Goal: Information Seeking & Learning: Check status

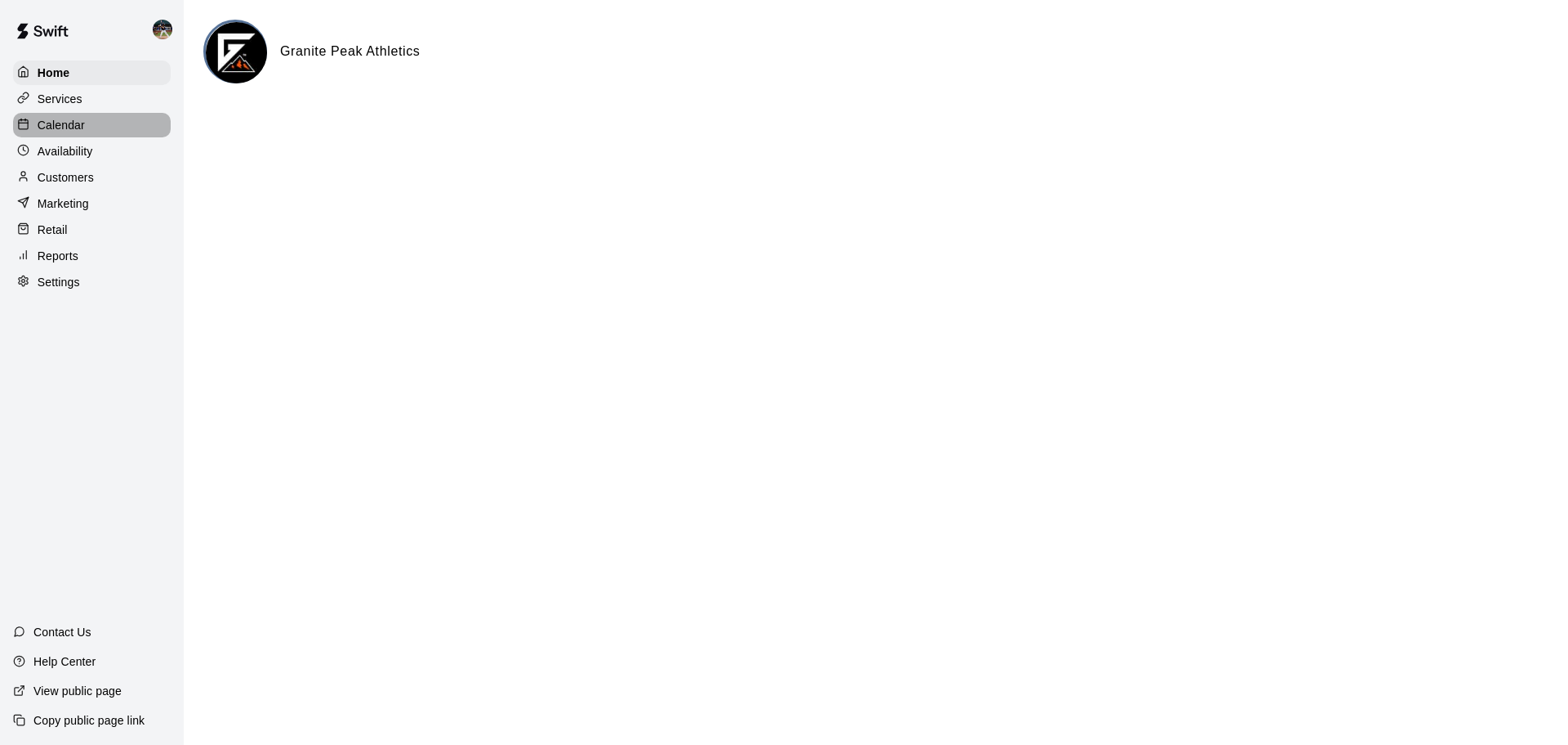
click at [100, 132] on div "Calendar" at bounding box center [92, 124] width 158 height 25
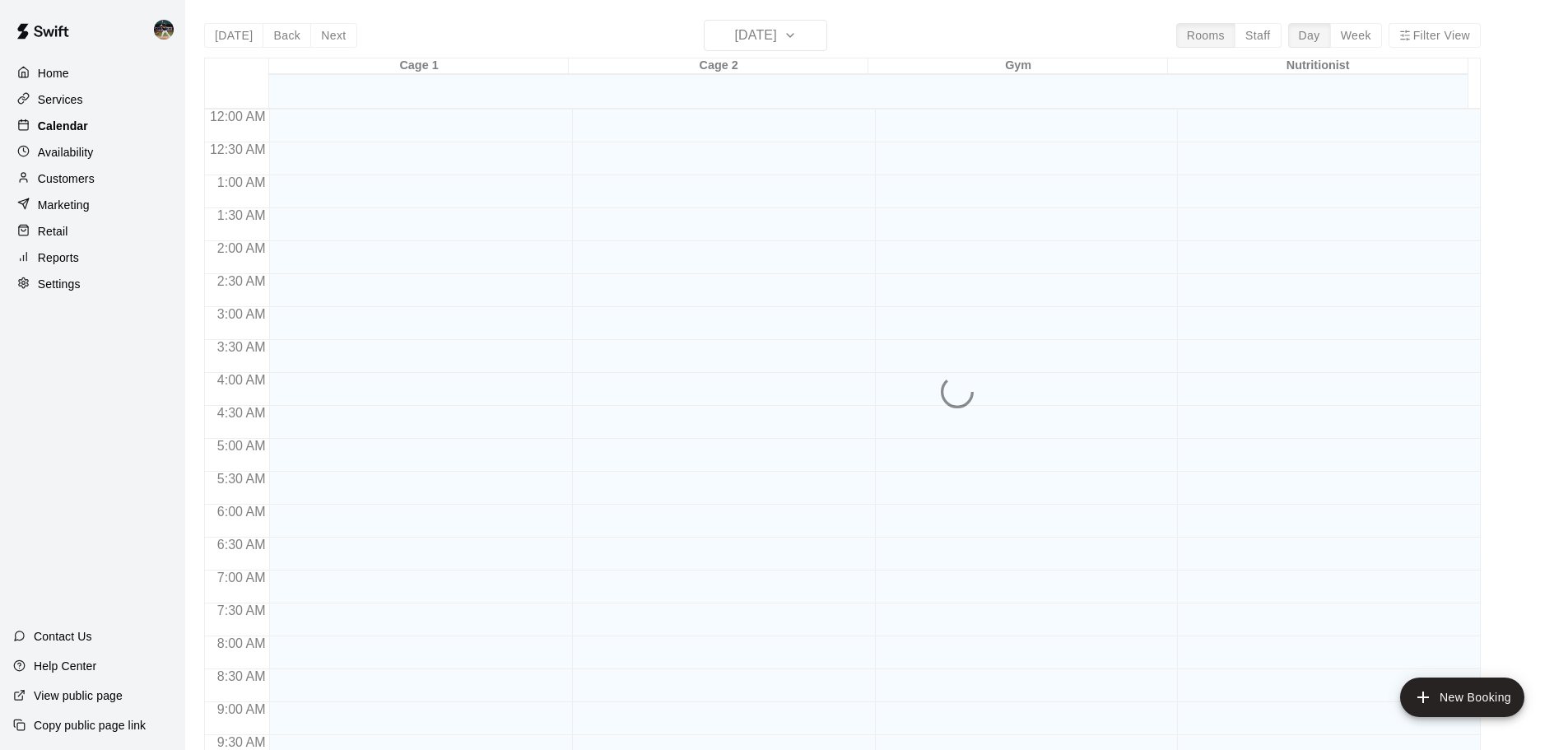
scroll to position [747, 0]
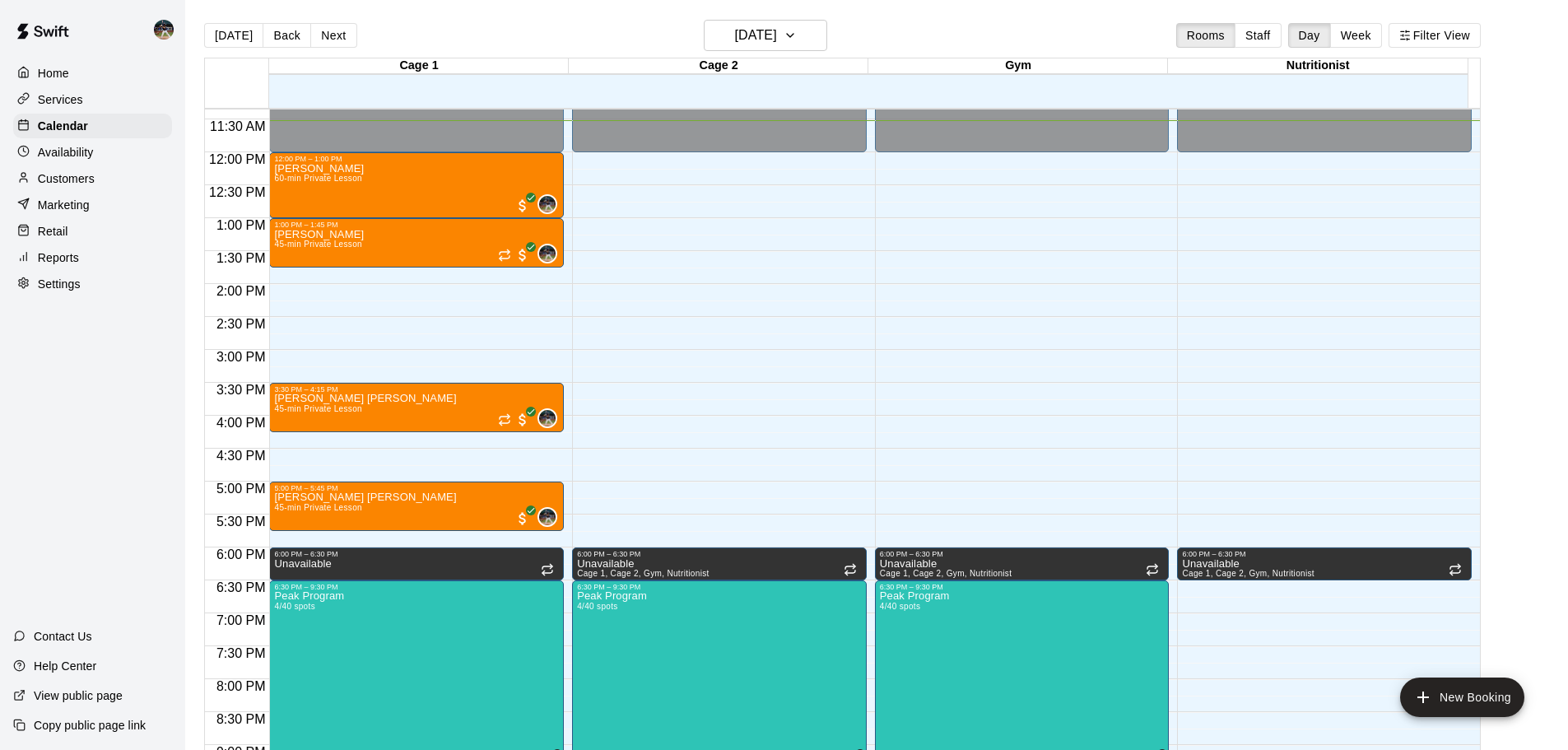
click at [356, 35] on div "[DATE] Back [DATE][DATE] Rooms Staff Day Week Filter View" at bounding box center [842, 39] width 1277 height 38
click at [317, 39] on button "Next" at bounding box center [333, 35] width 46 height 25
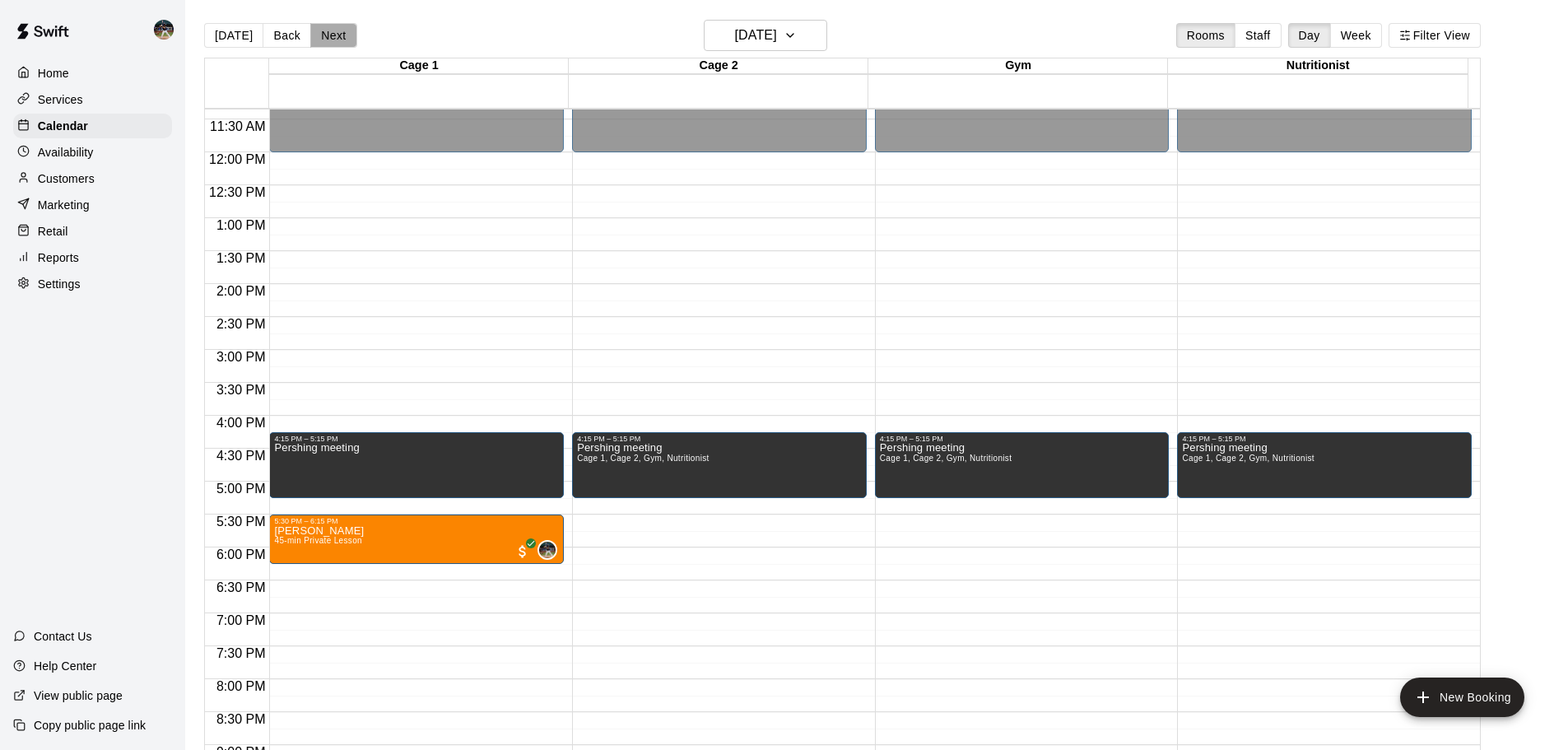
click at [338, 32] on button "Next" at bounding box center [333, 35] width 46 height 25
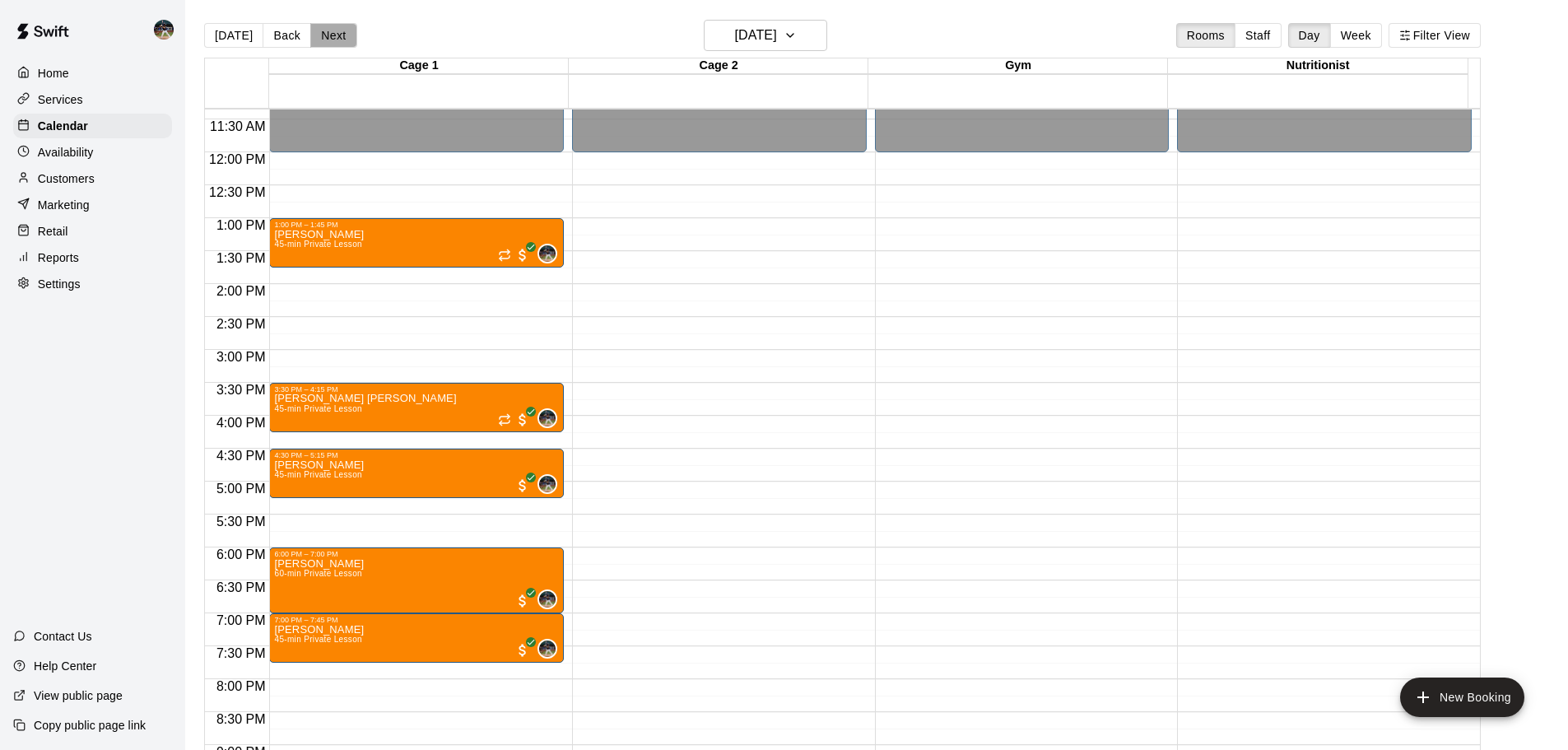
click at [334, 35] on button "Next" at bounding box center [333, 35] width 46 height 25
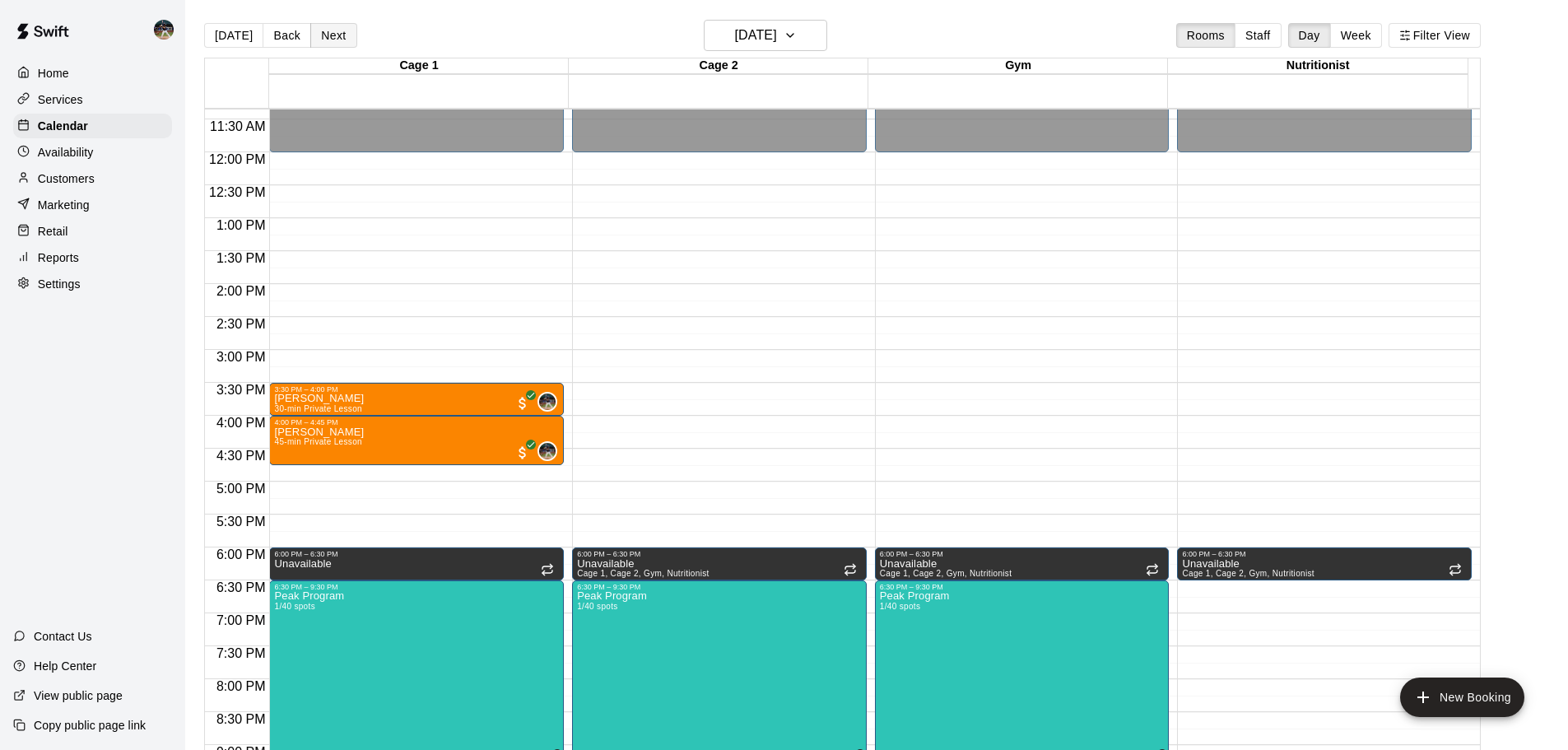
click at [340, 27] on button "Next" at bounding box center [333, 35] width 46 height 25
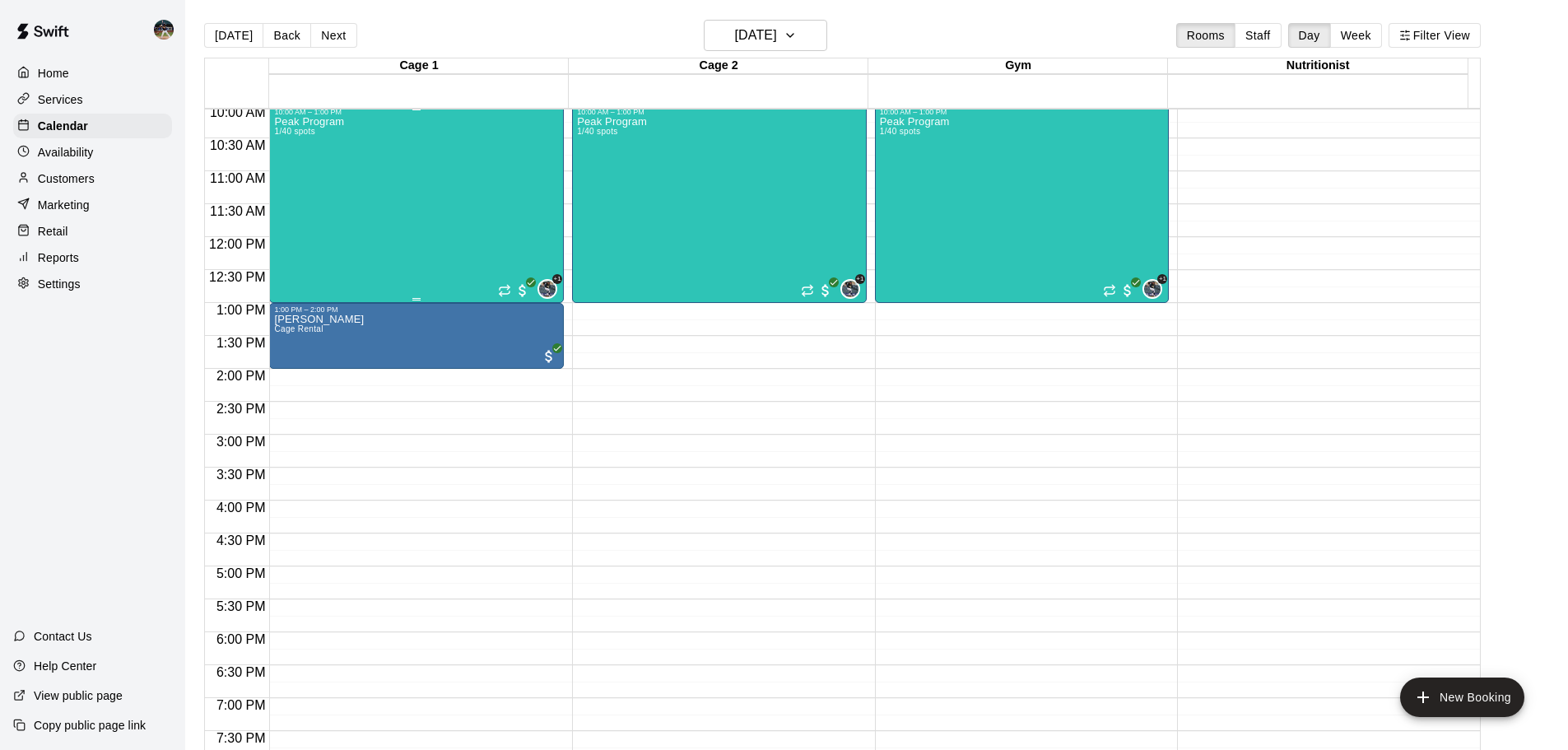
scroll to position [500, 0]
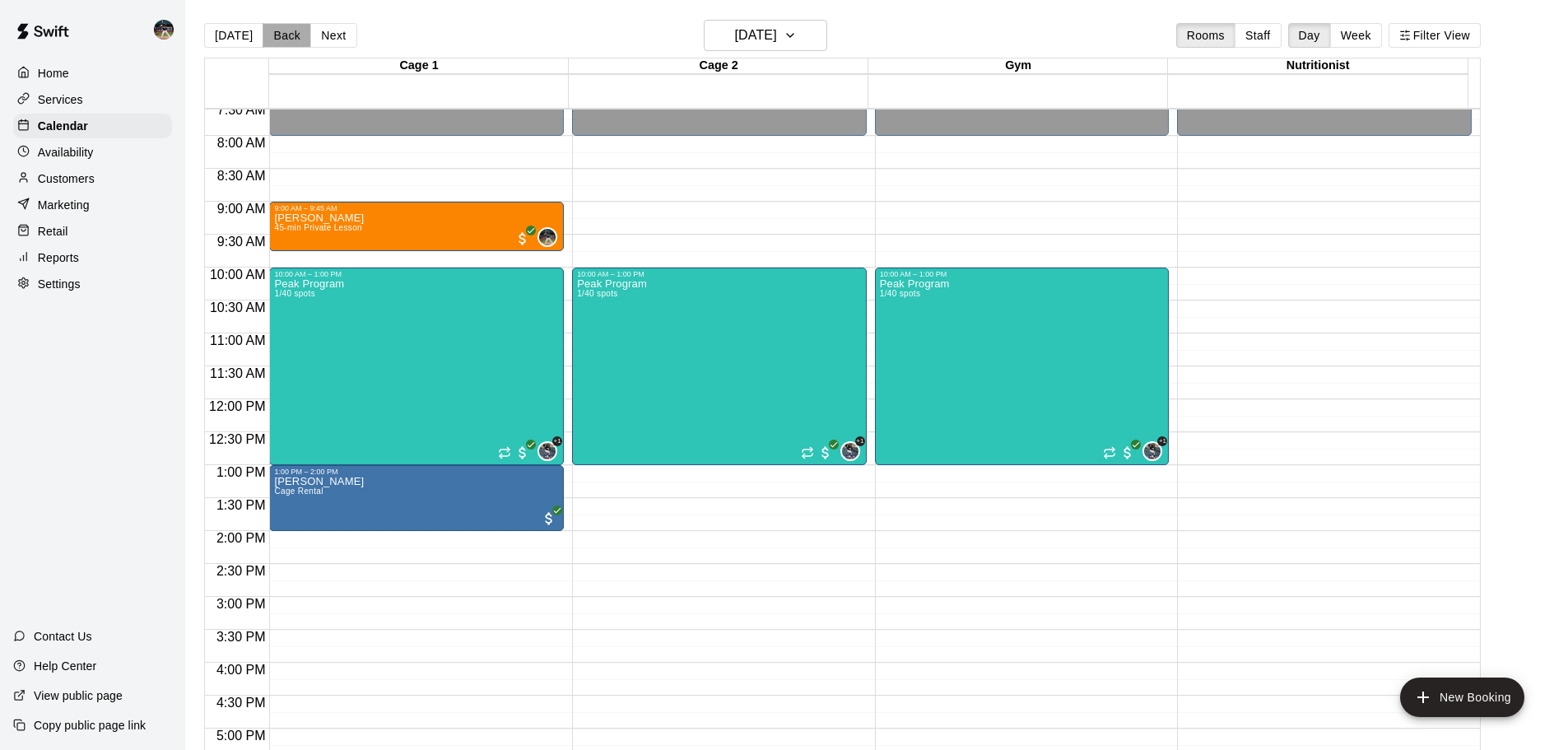
click at [279, 36] on button "Back" at bounding box center [287, 35] width 48 height 25
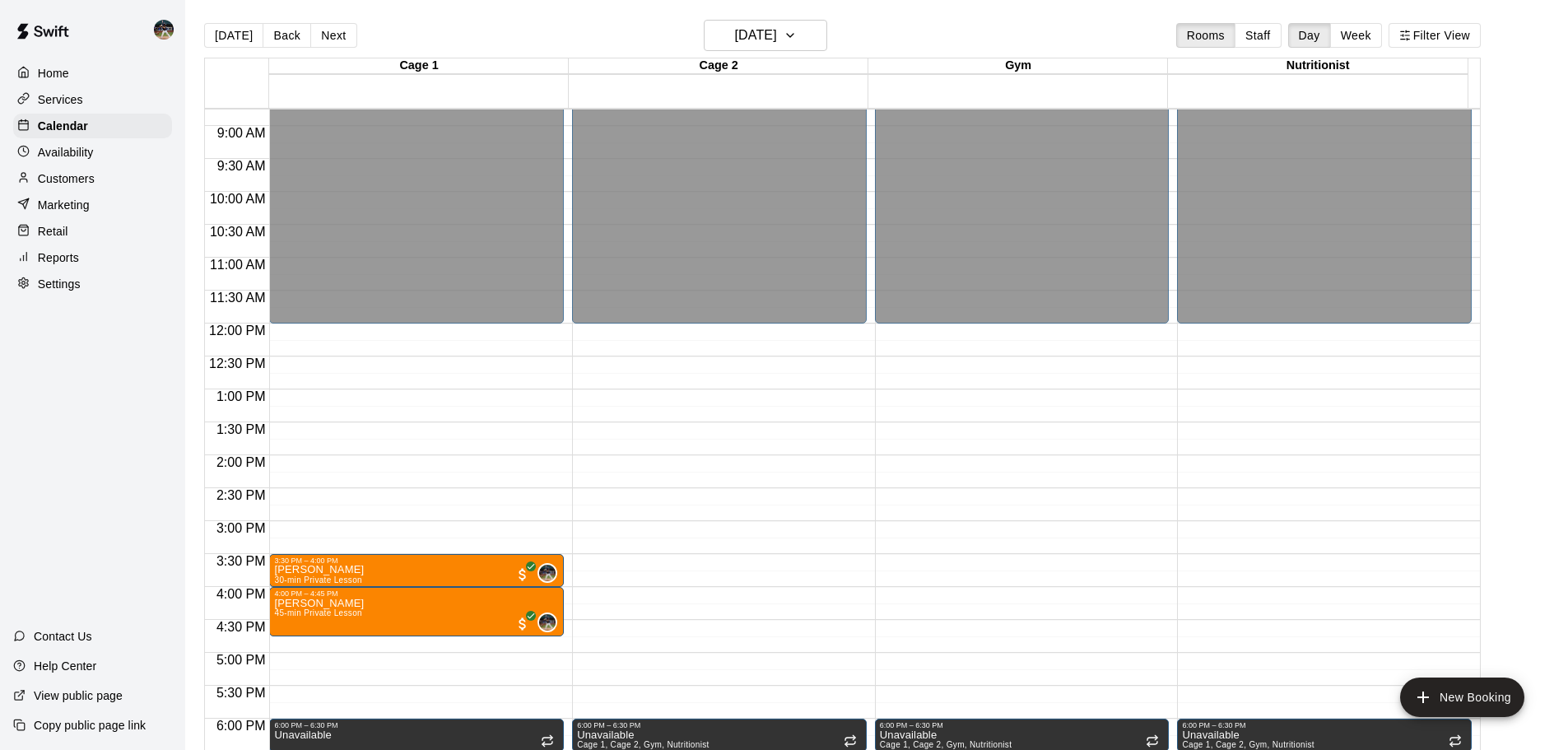
scroll to position [664, 0]
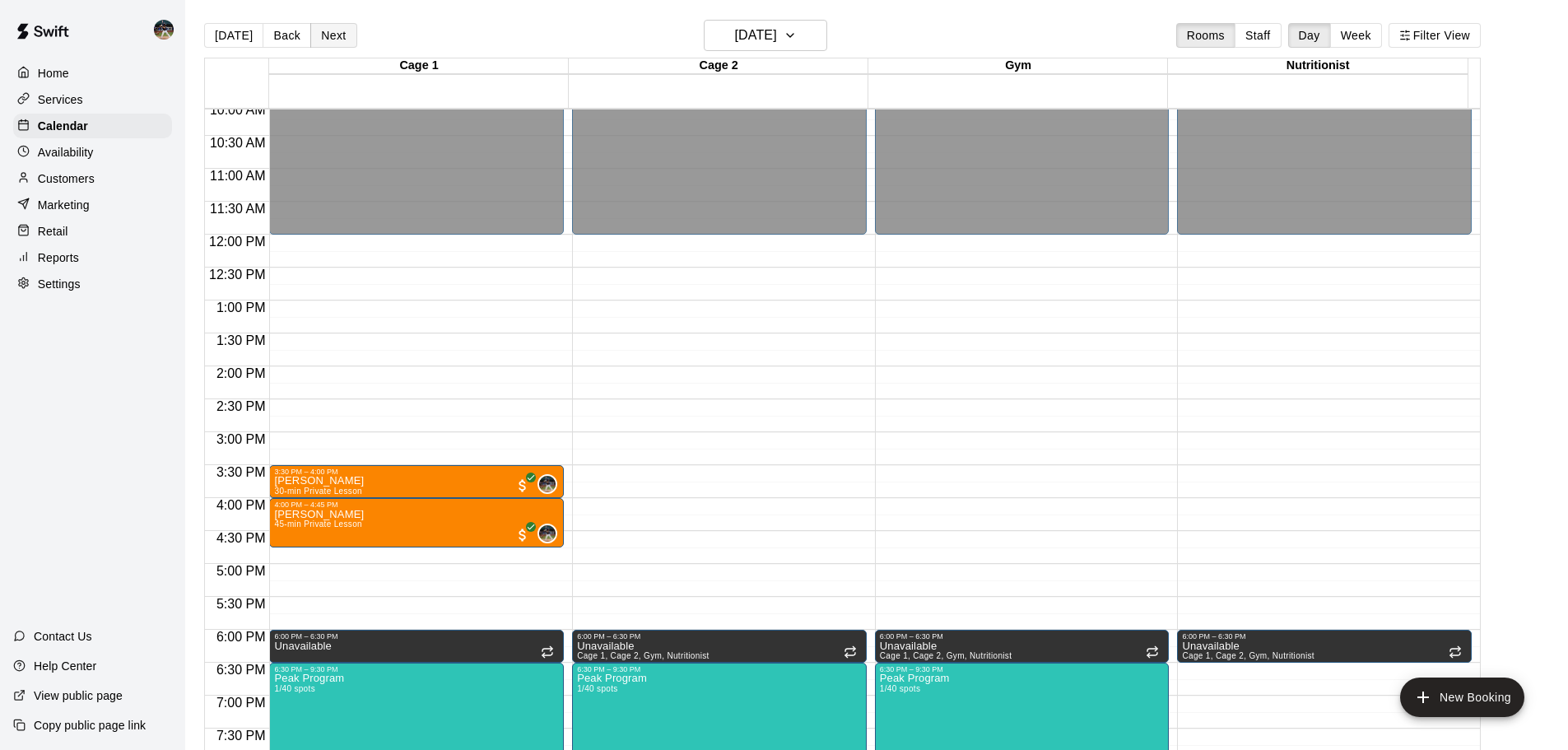
click at [310, 32] on button "Next" at bounding box center [333, 35] width 46 height 25
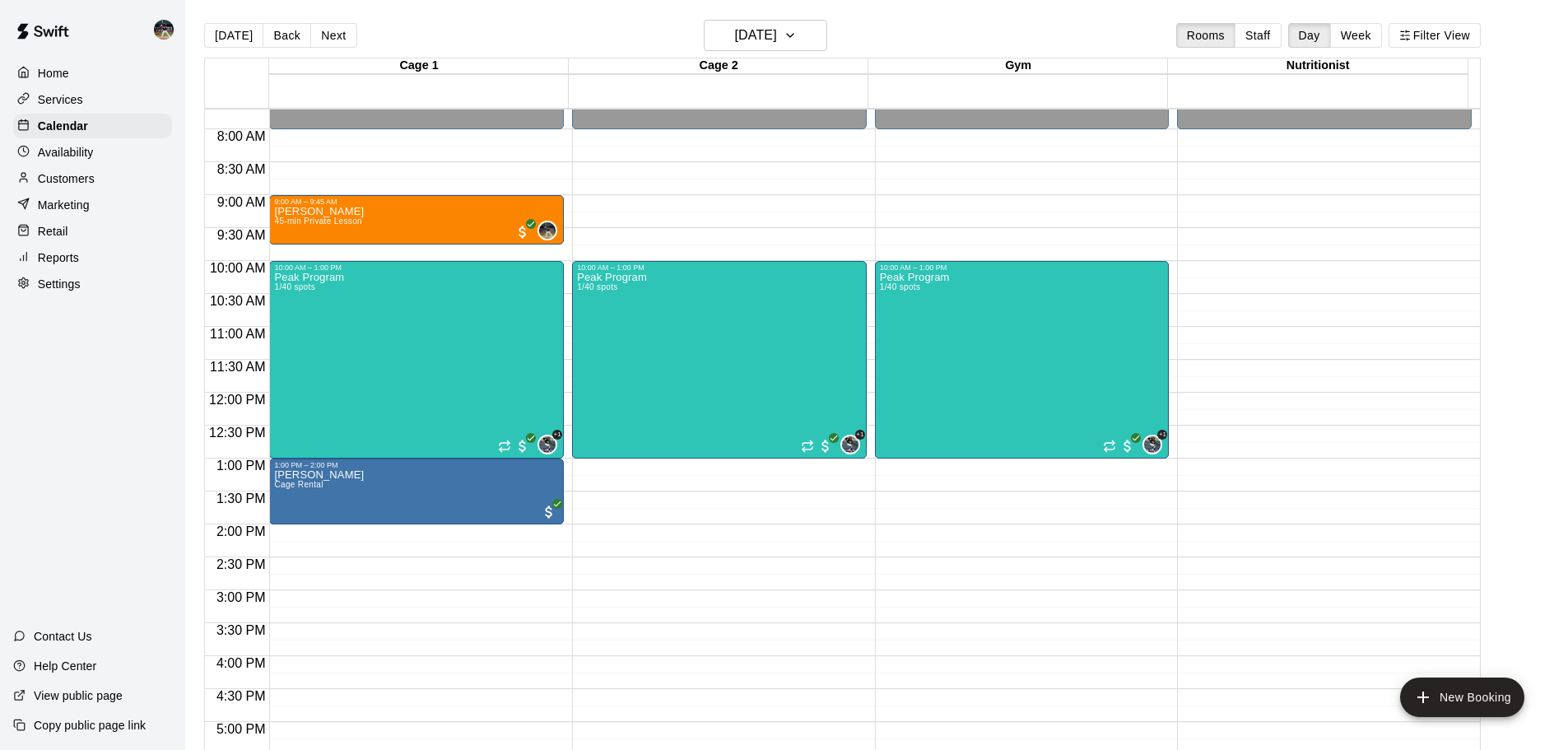
scroll to position [500, 0]
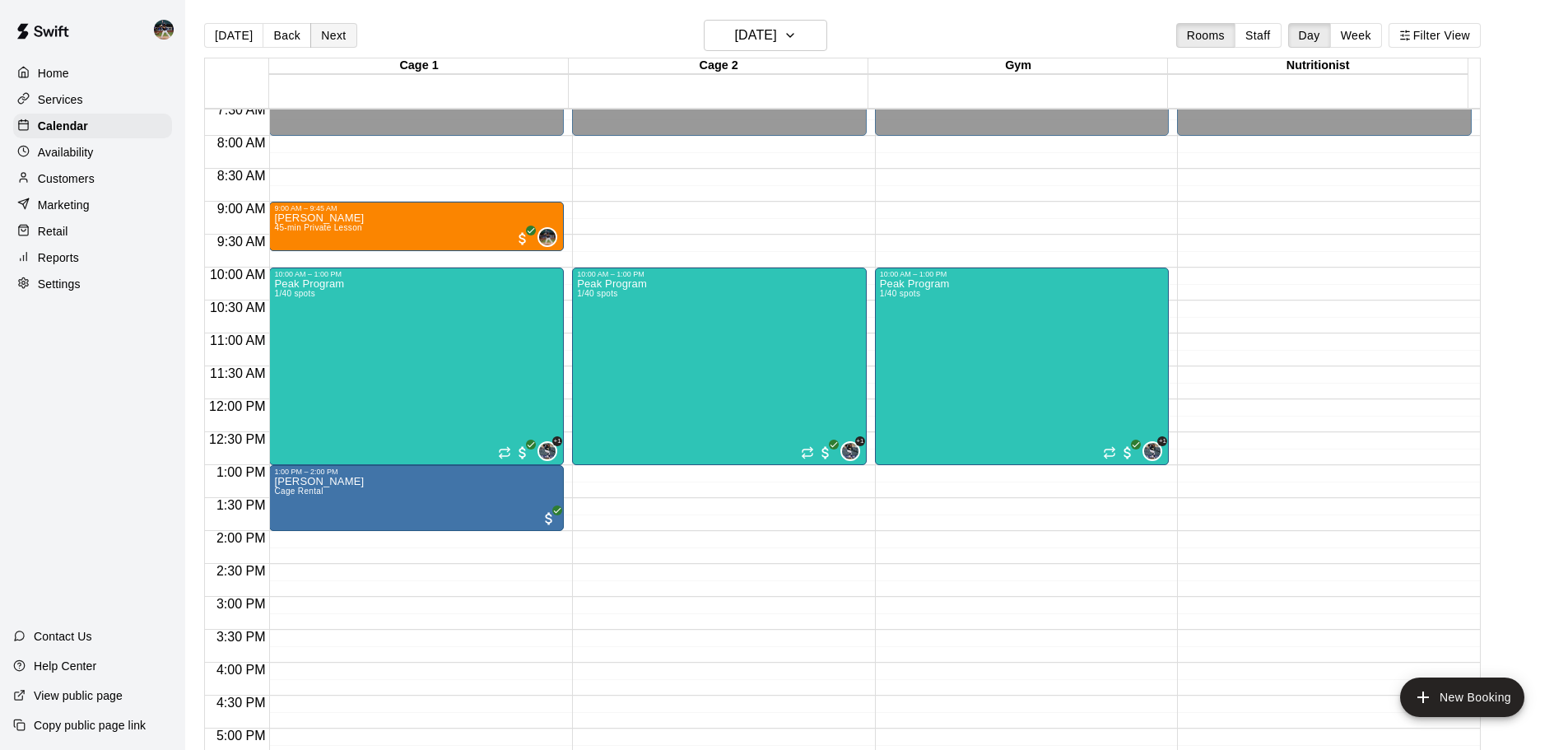
click at [320, 35] on button "Next" at bounding box center [333, 35] width 46 height 25
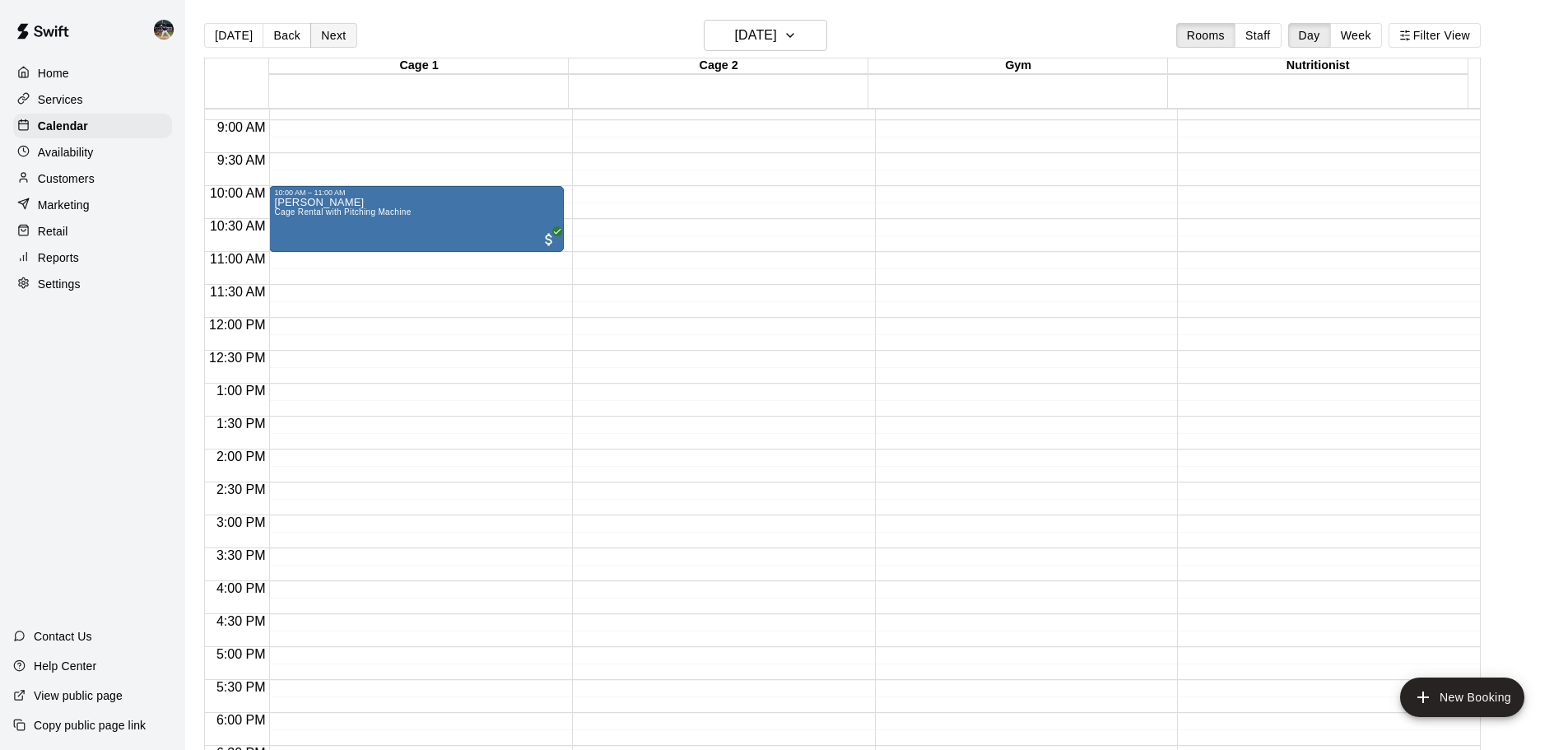
scroll to position [582, 0]
click at [341, 42] on button "Next" at bounding box center [333, 35] width 46 height 25
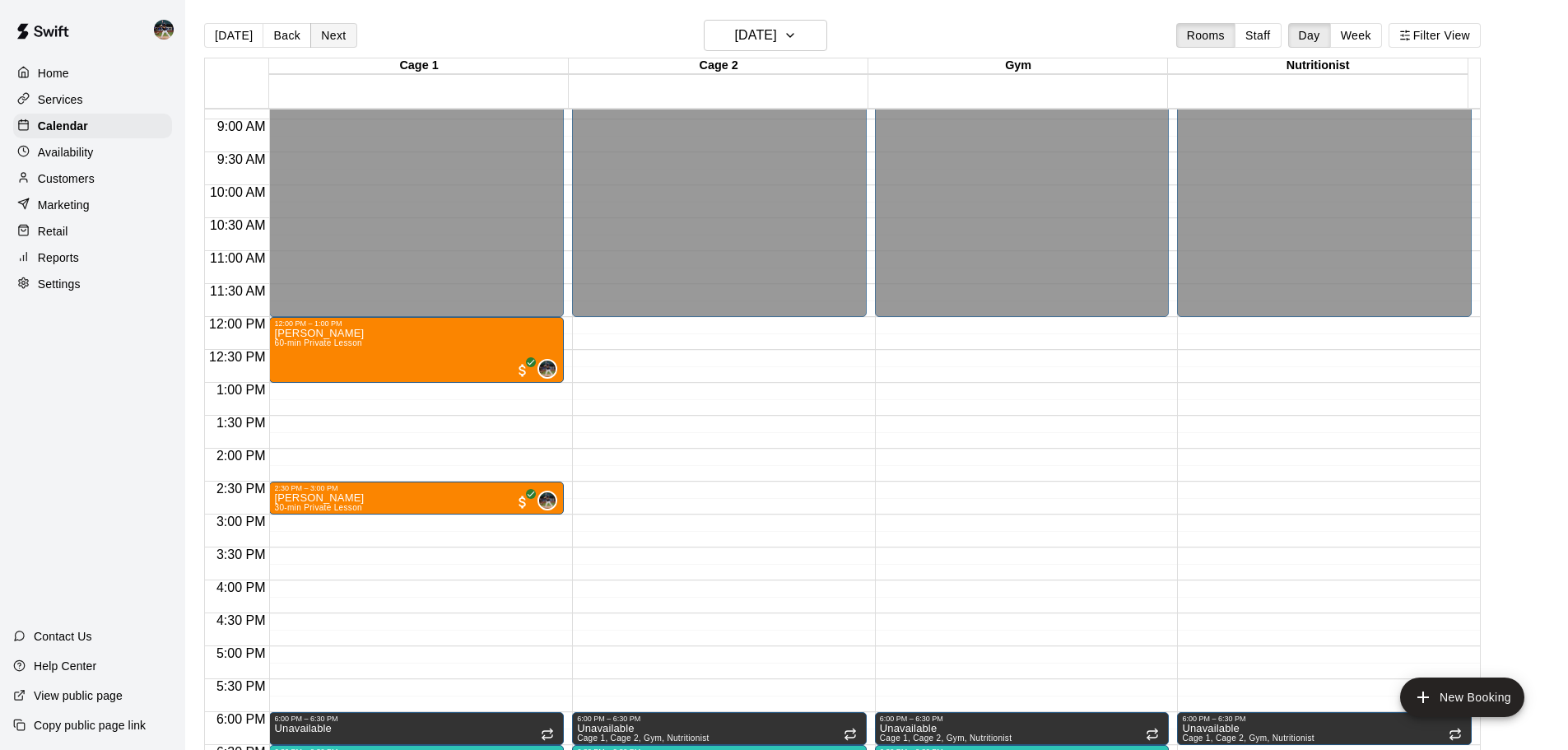
click at [341, 42] on button "Next" at bounding box center [333, 35] width 46 height 25
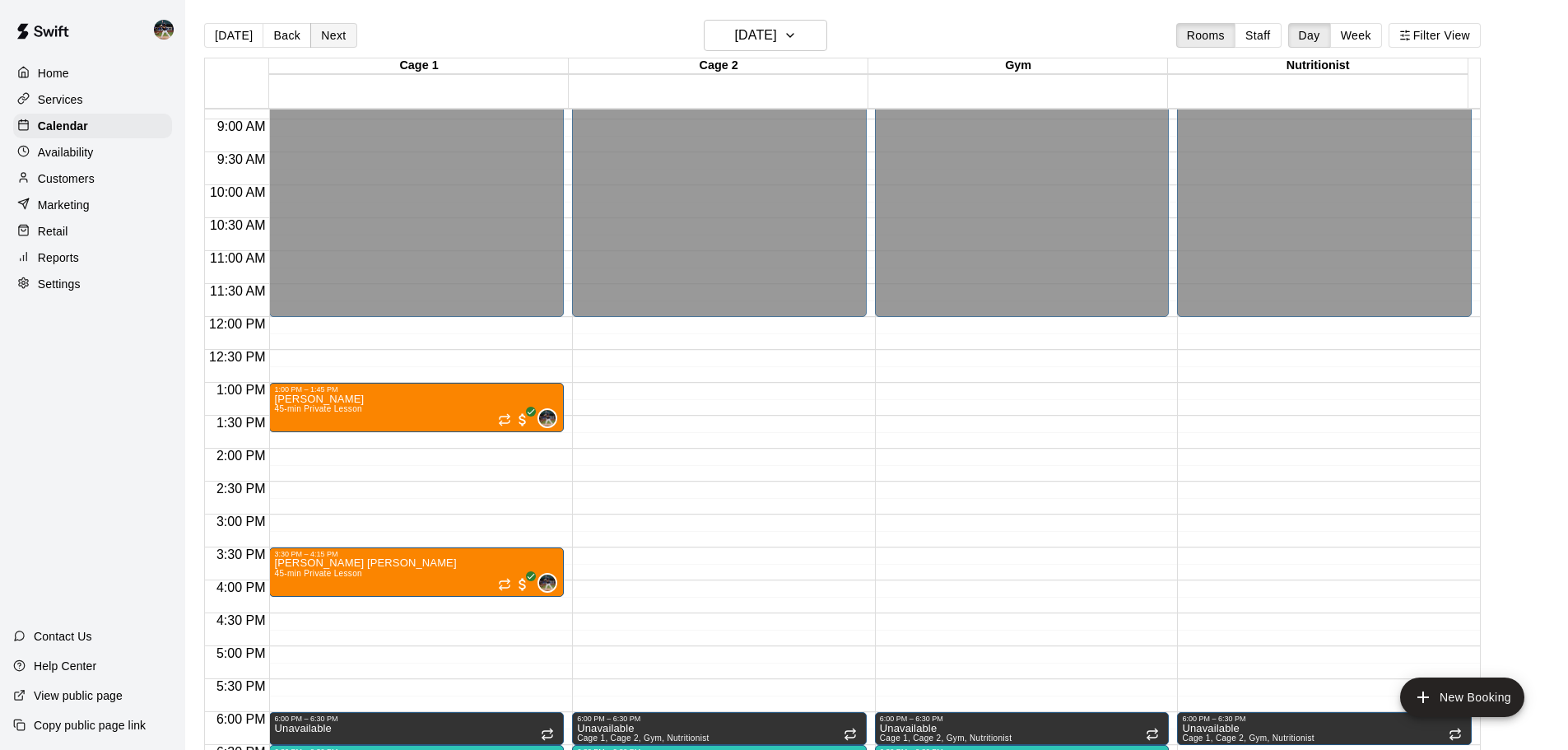
click at [341, 42] on button "Next" at bounding box center [333, 35] width 46 height 25
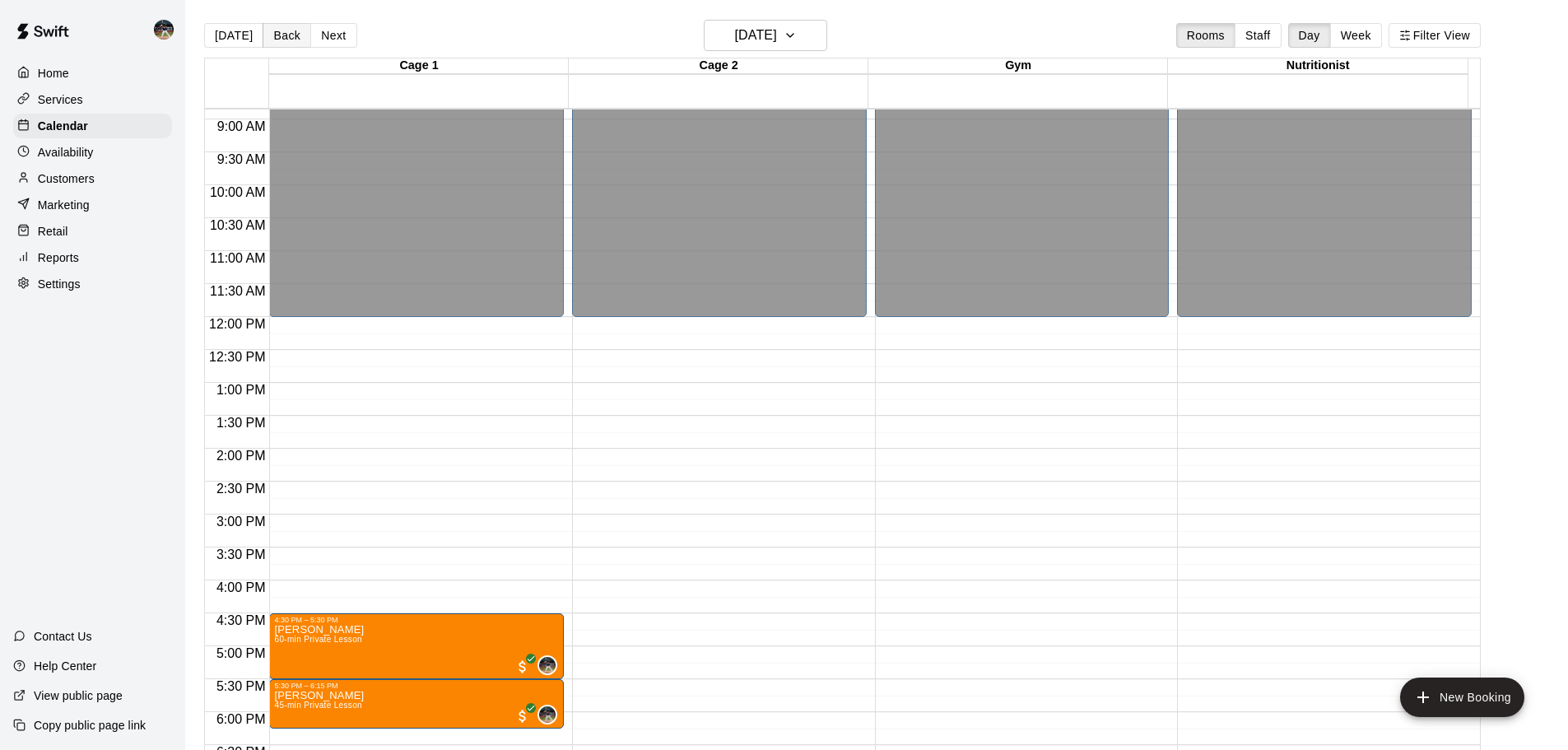
click at [267, 35] on button "Back" at bounding box center [287, 35] width 48 height 25
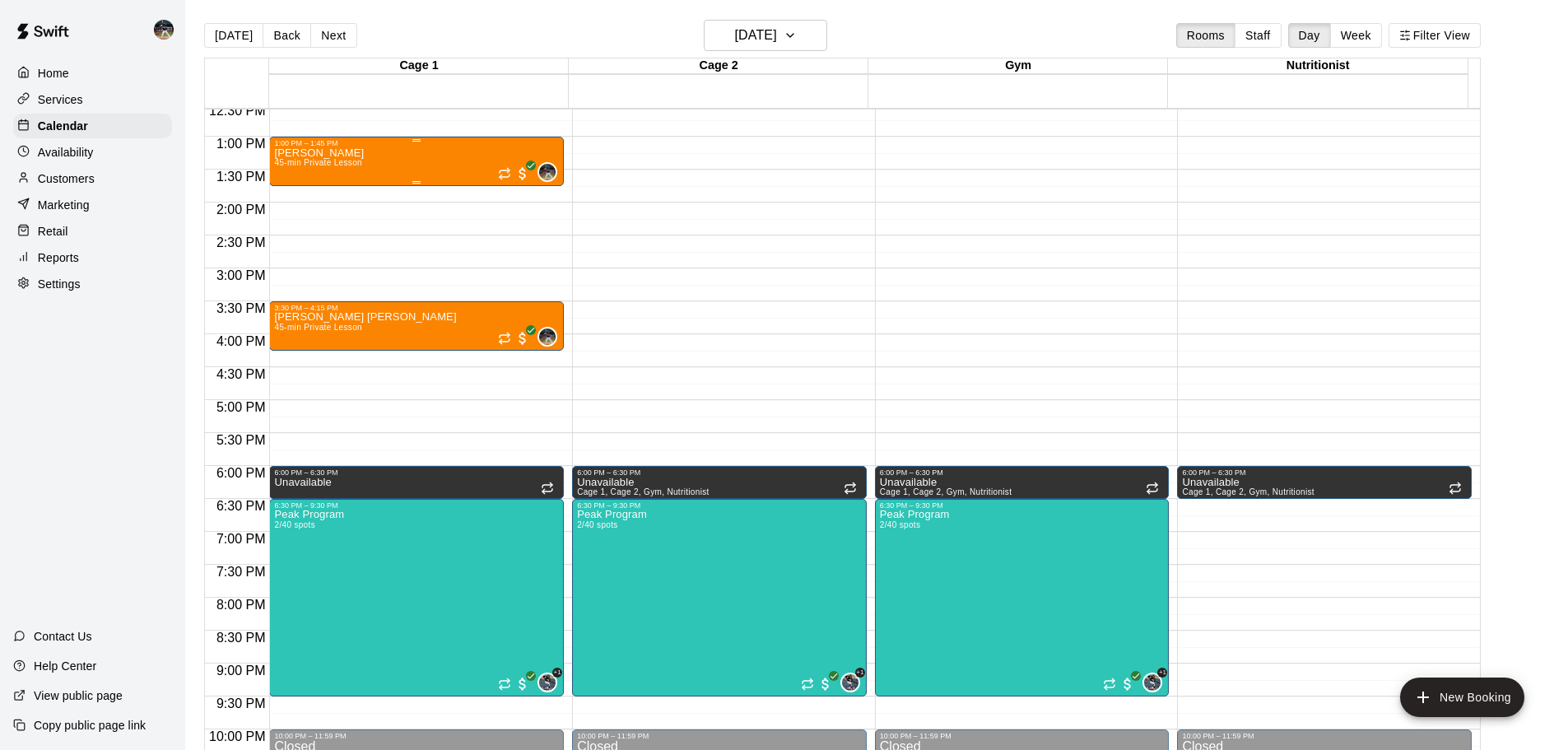
scroll to position [829, 0]
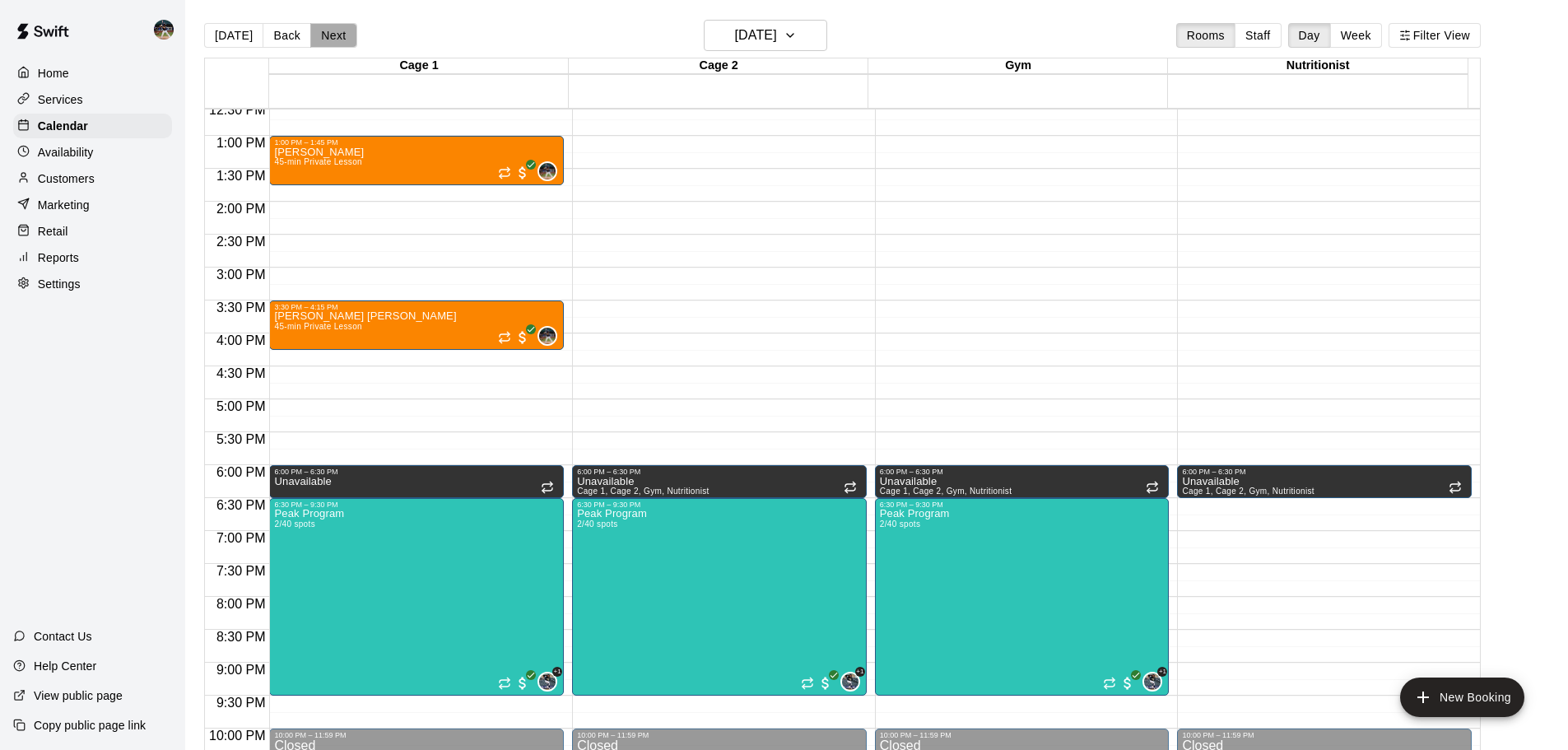
click at [328, 43] on button "Next" at bounding box center [333, 35] width 46 height 25
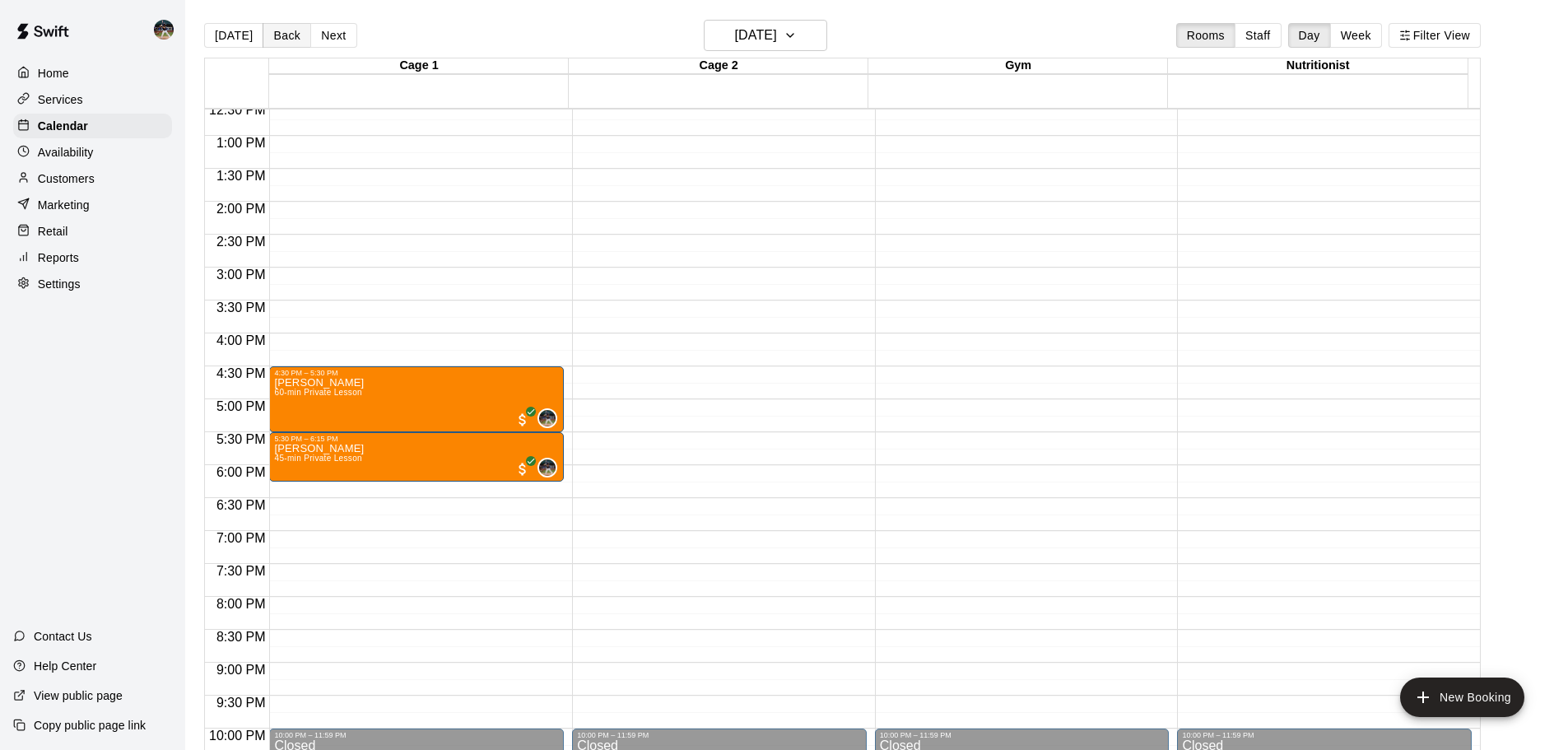
click at [283, 42] on button "Back" at bounding box center [287, 35] width 48 height 25
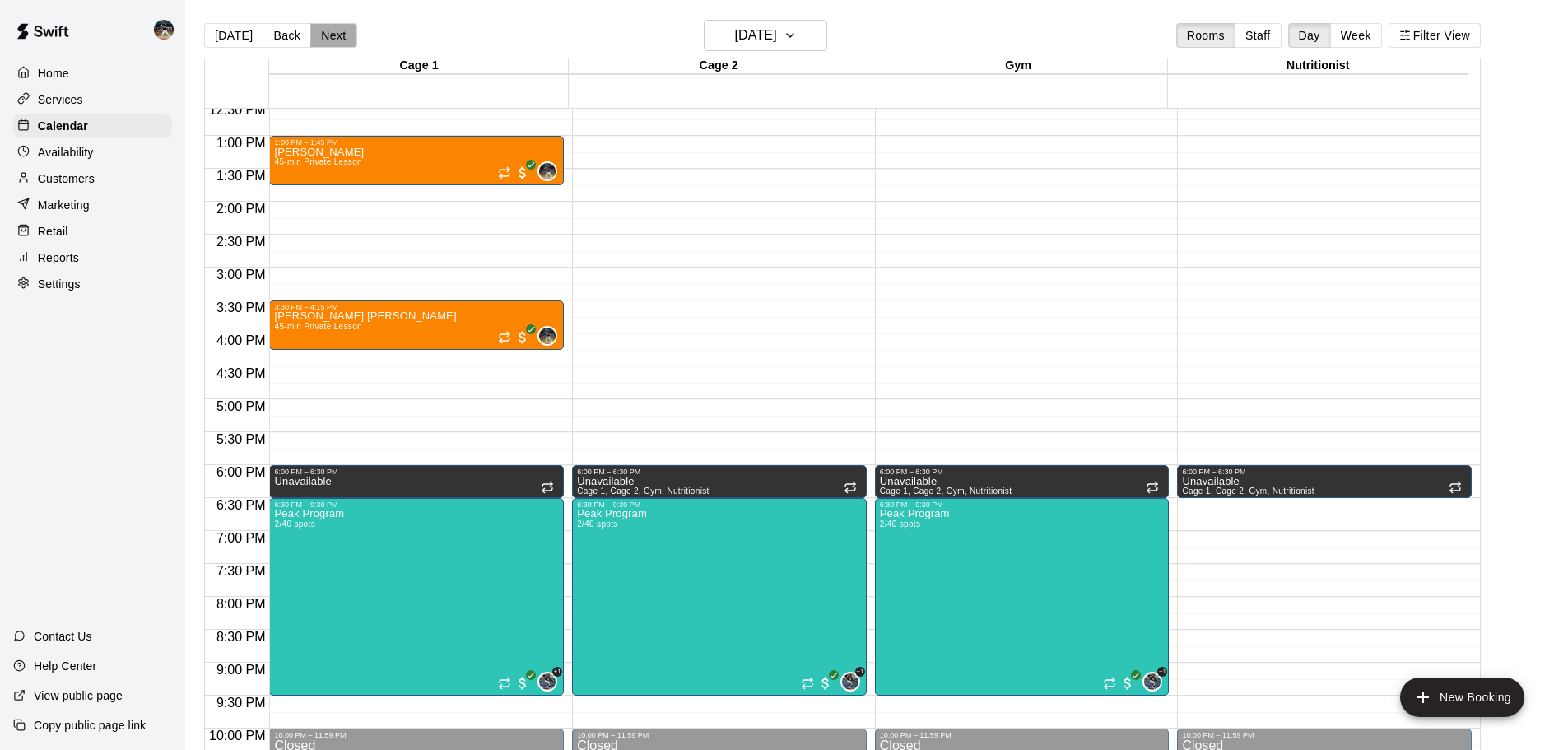
click at [328, 38] on button "Next" at bounding box center [333, 35] width 46 height 25
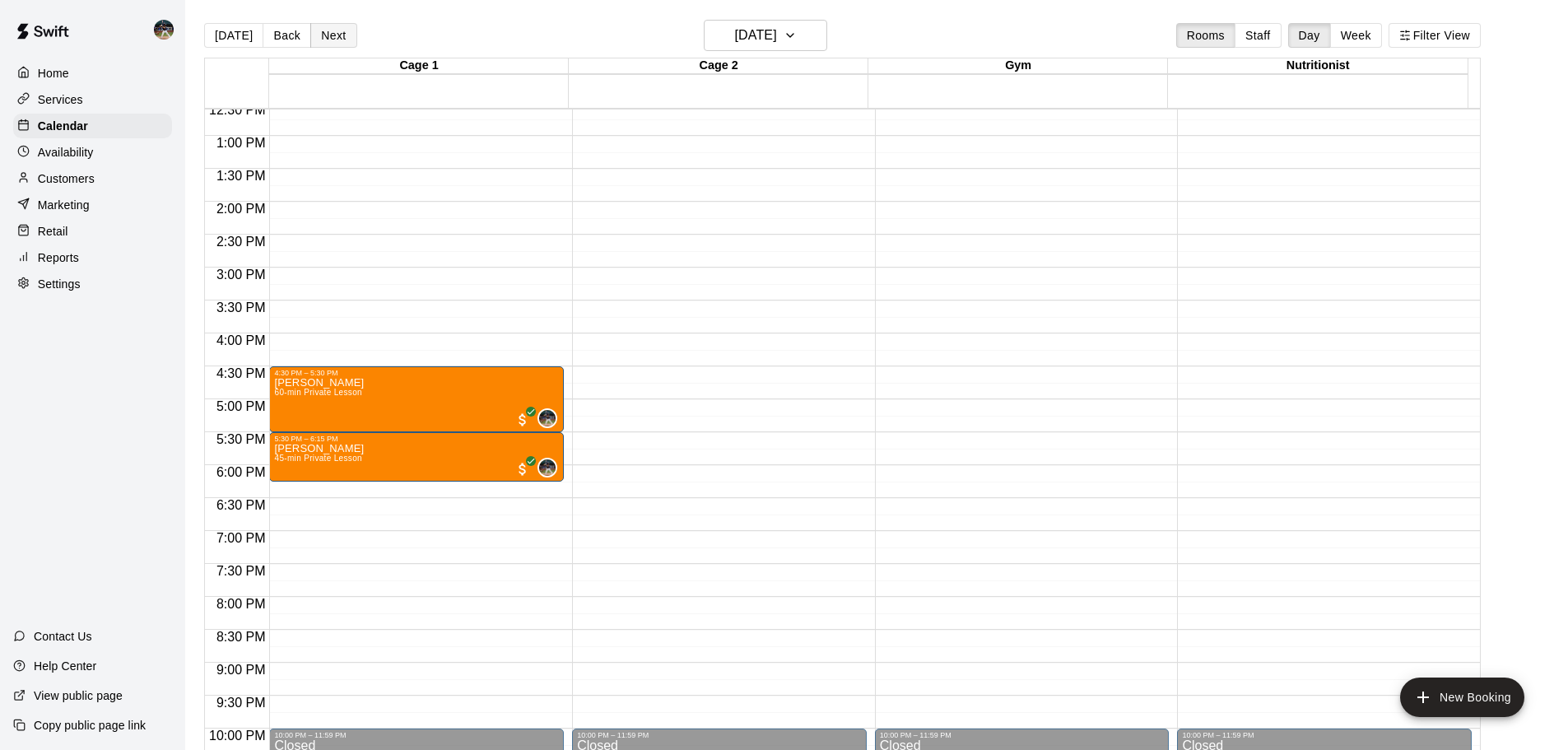
click at [328, 38] on button "Next" at bounding box center [333, 35] width 46 height 25
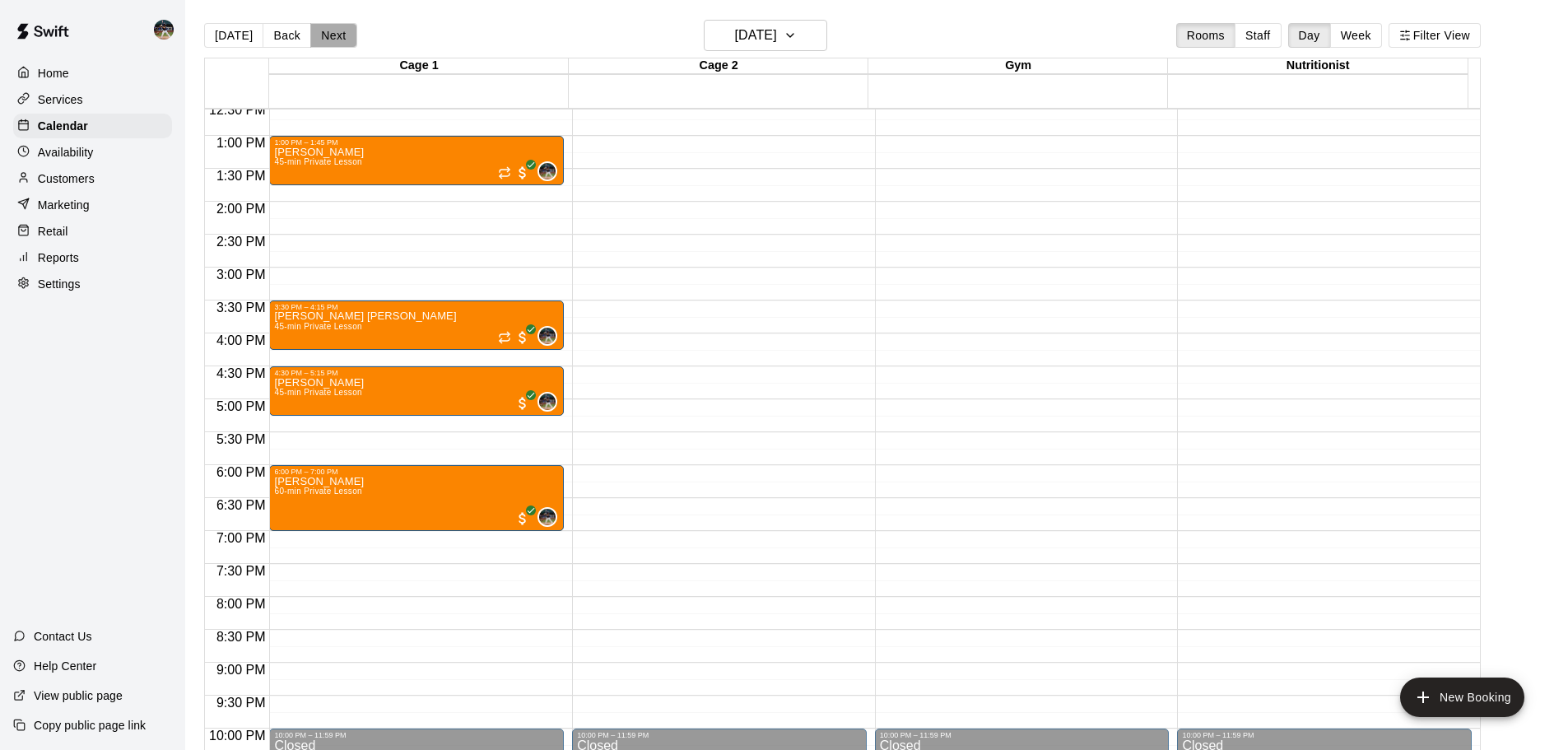
click at [328, 38] on button "Next" at bounding box center [333, 35] width 46 height 25
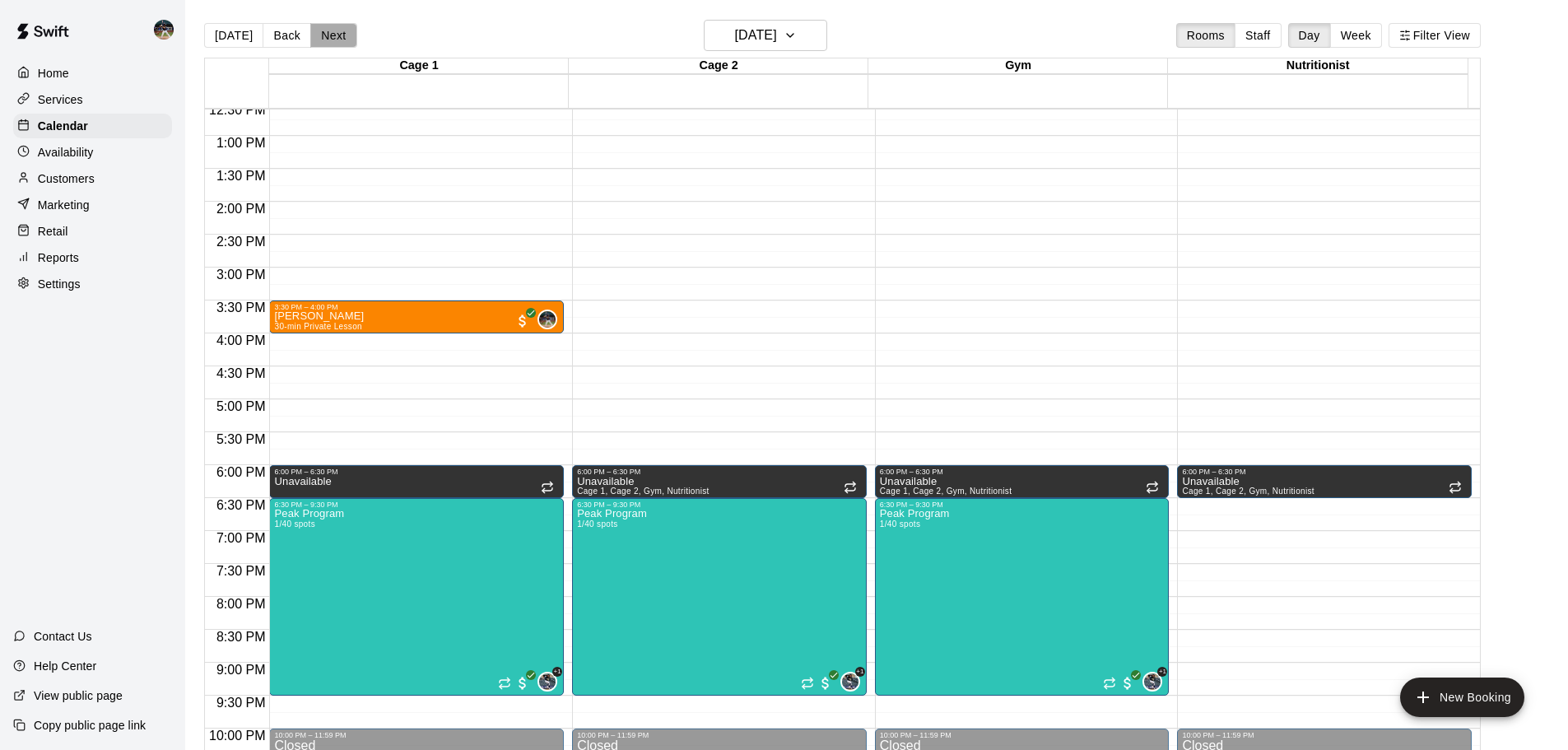
click at [328, 38] on button "Next" at bounding box center [333, 35] width 46 height 25
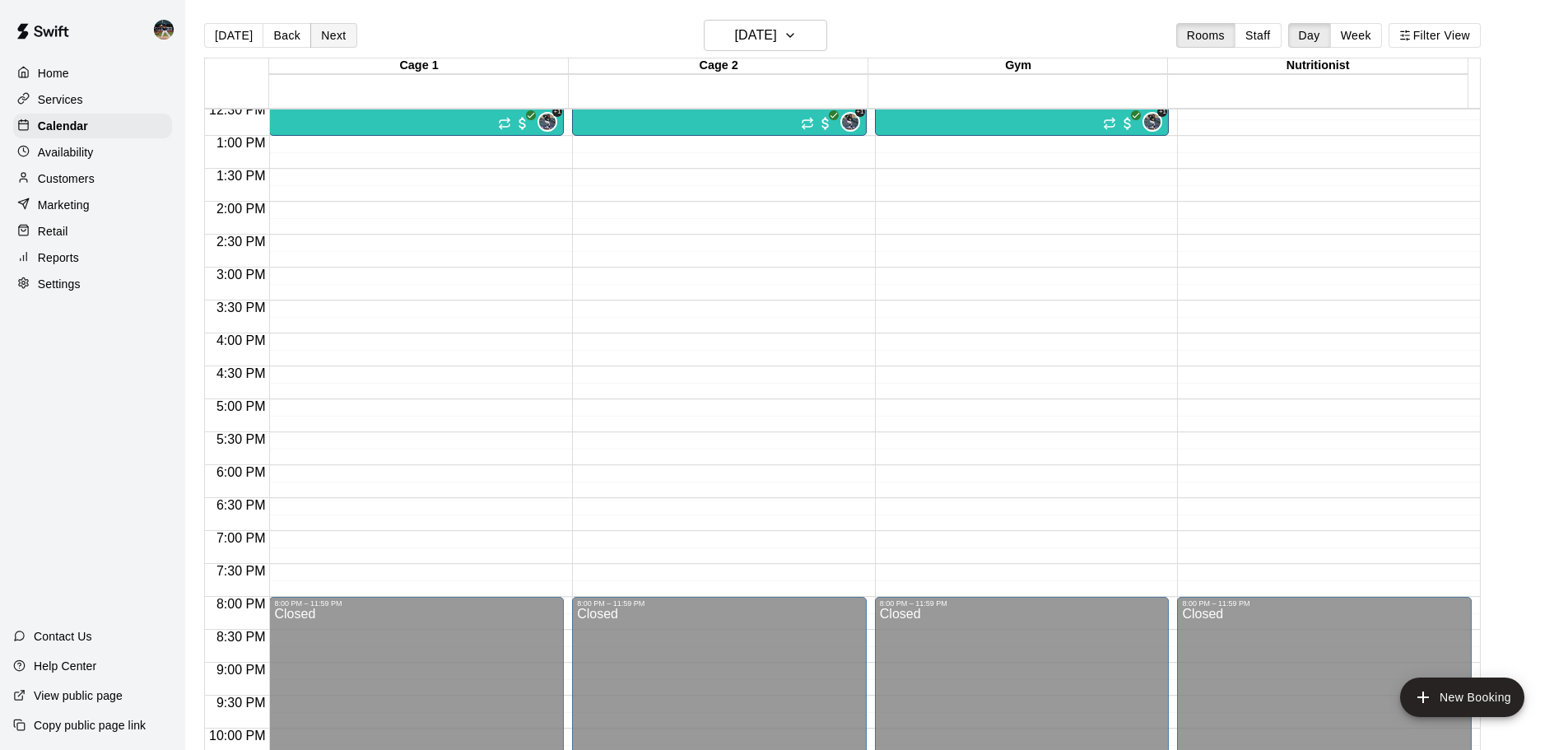
click at [328, 38] on button "Next" at bounding box center [333, 35] width 46 height 25
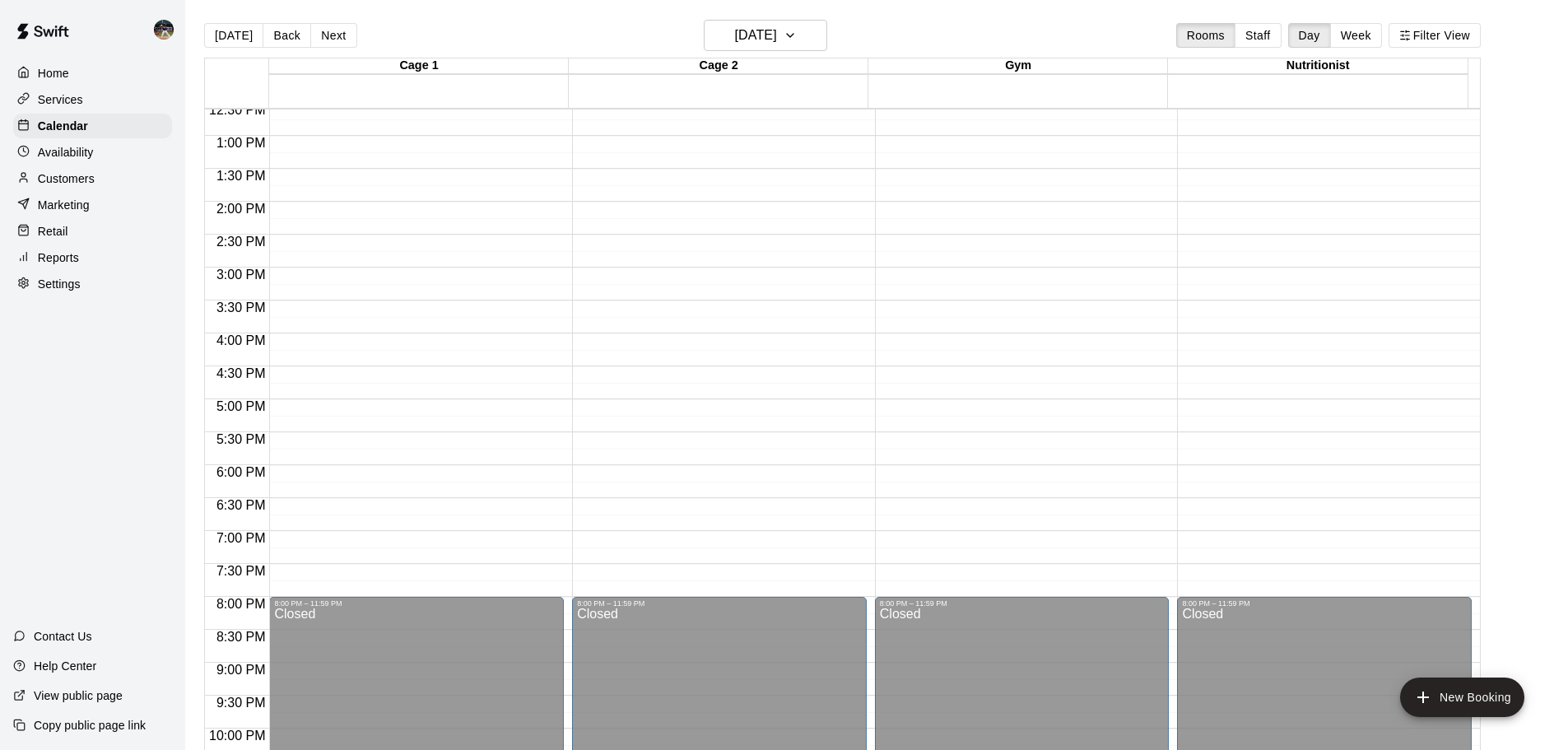
drag, startPoint x: 81, startPoint y: 260, endPoint x: 88, endPoint y: 274, distance: 15.7
click at [81, 259] on div "Reports" at bounding box center [92, 257] width 159 height 25
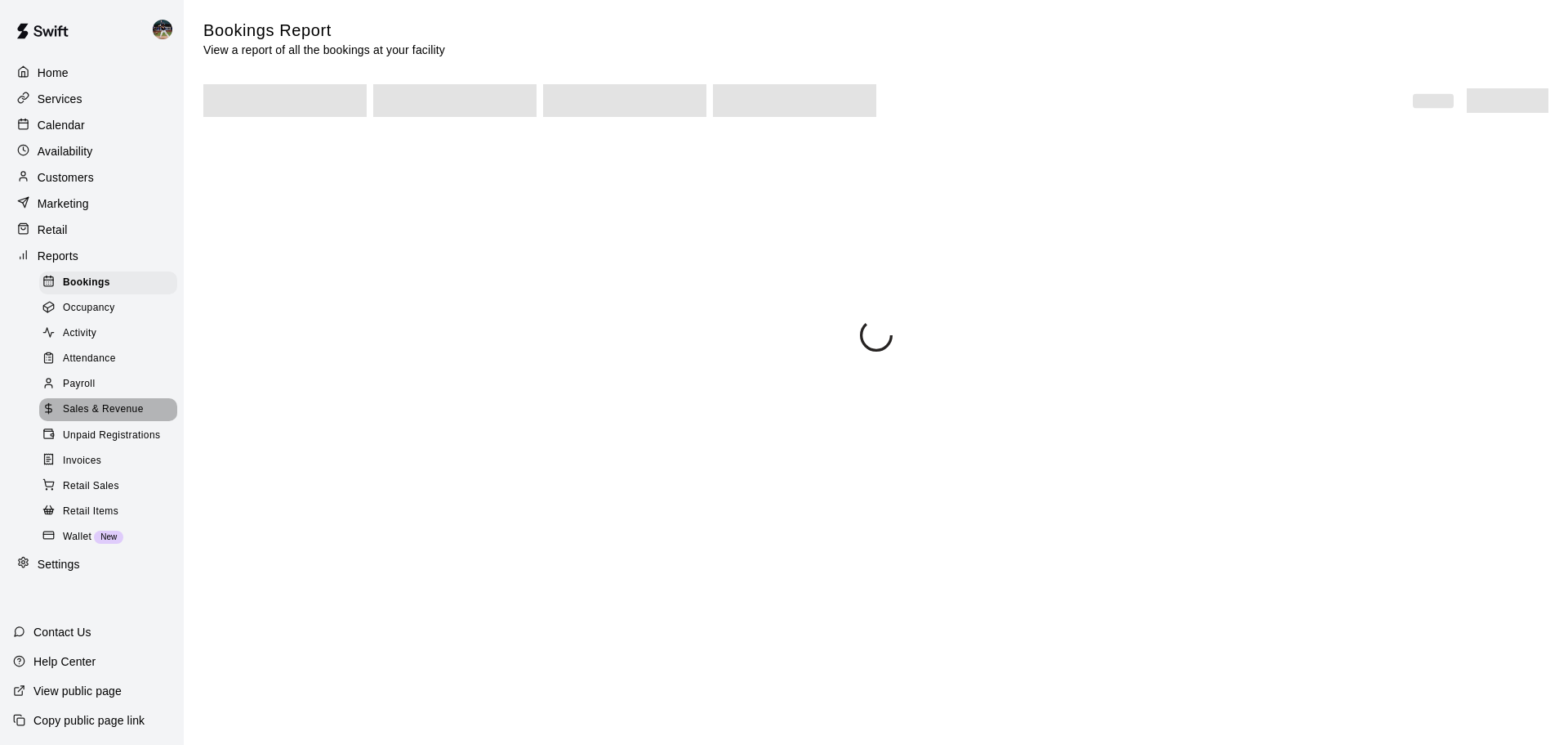
click at [122, 418] on span "Sales & Revenue" at bounding box center [103, 409] width 81 height 16
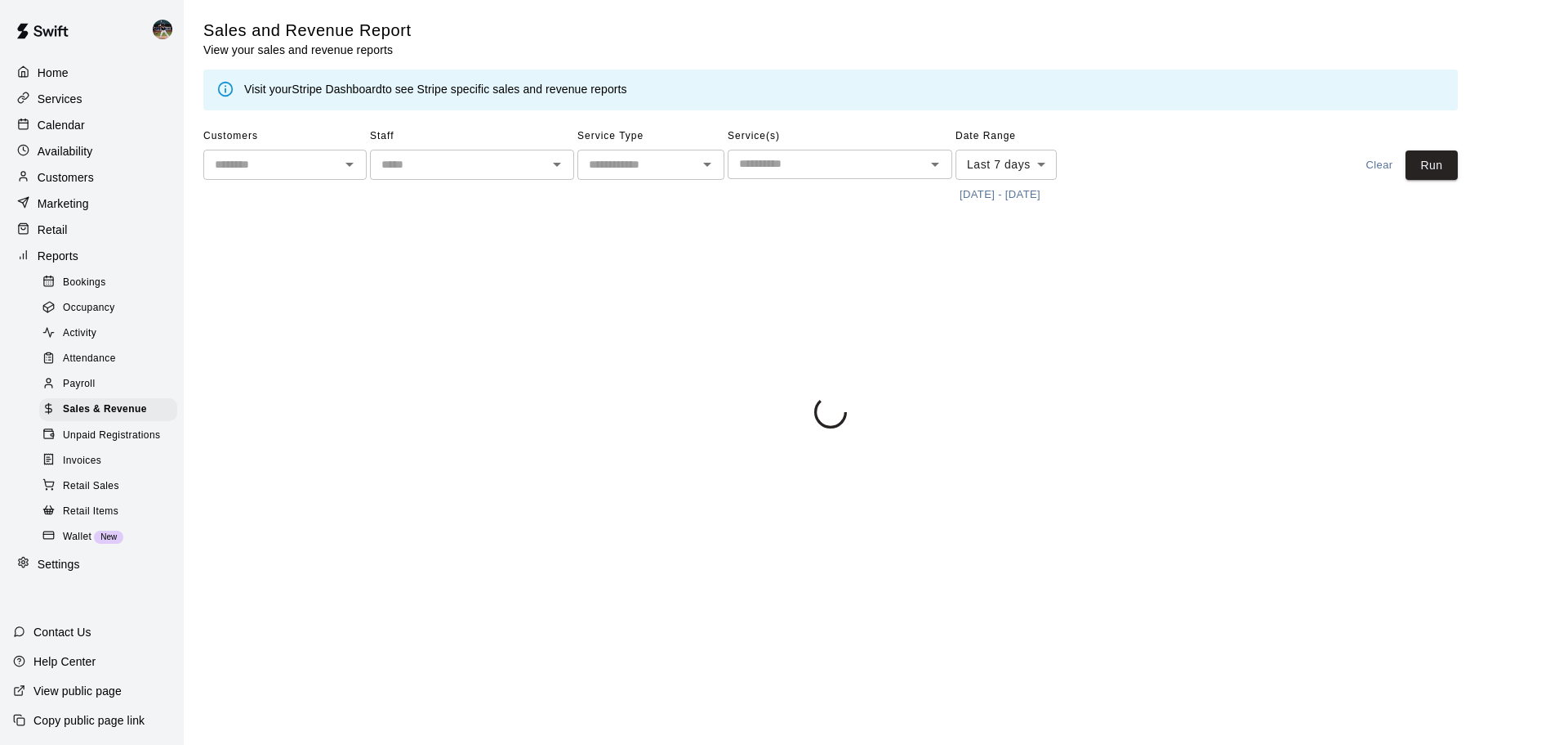
click at [1000, 191] on button "[DATE] - [DATE]" at bounding box center [1000, 195] width 89 height 26
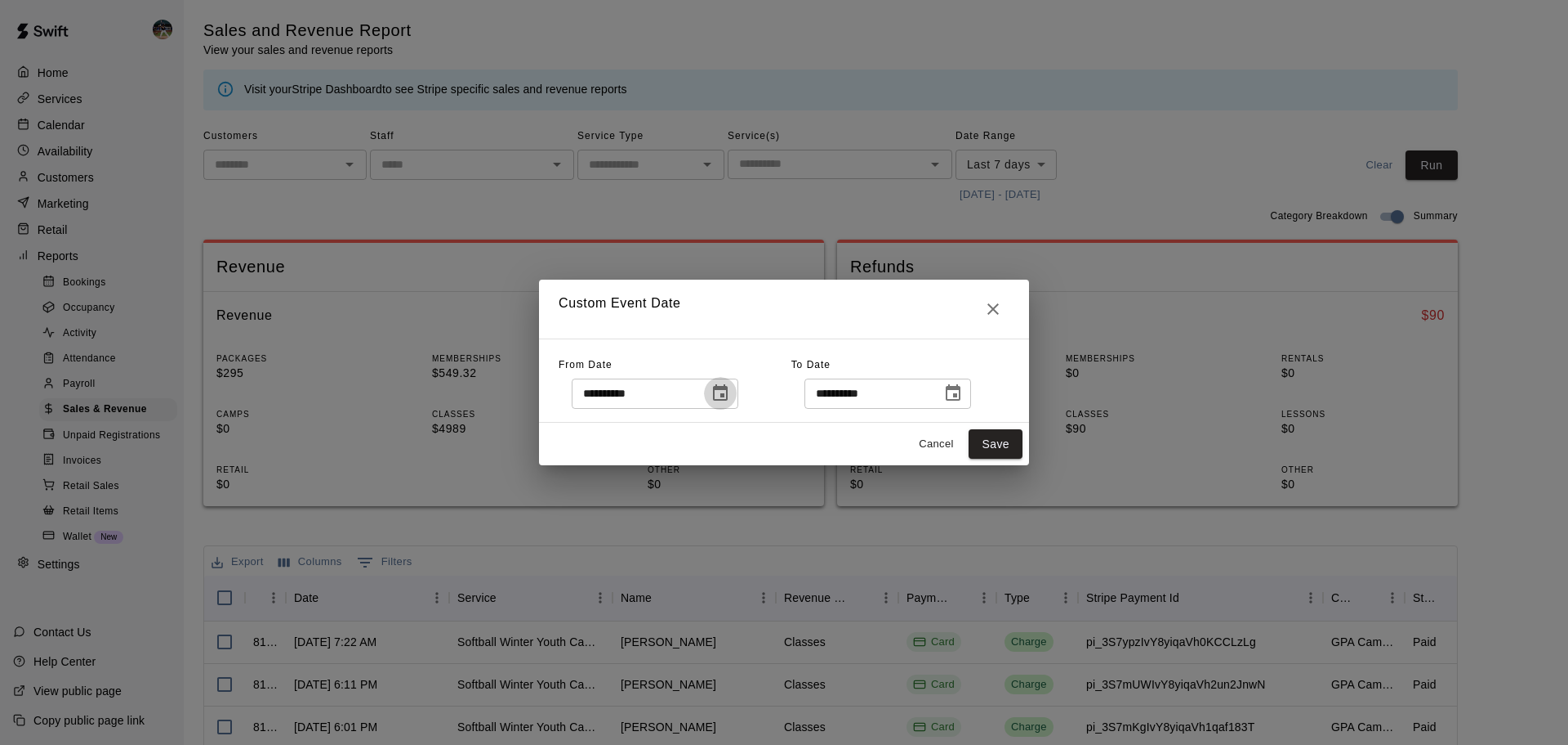
click at [730, 385] on icon "Choose date, selected date is Sep 9, 2025" at bounding box center [720, 393] width 20 height 20
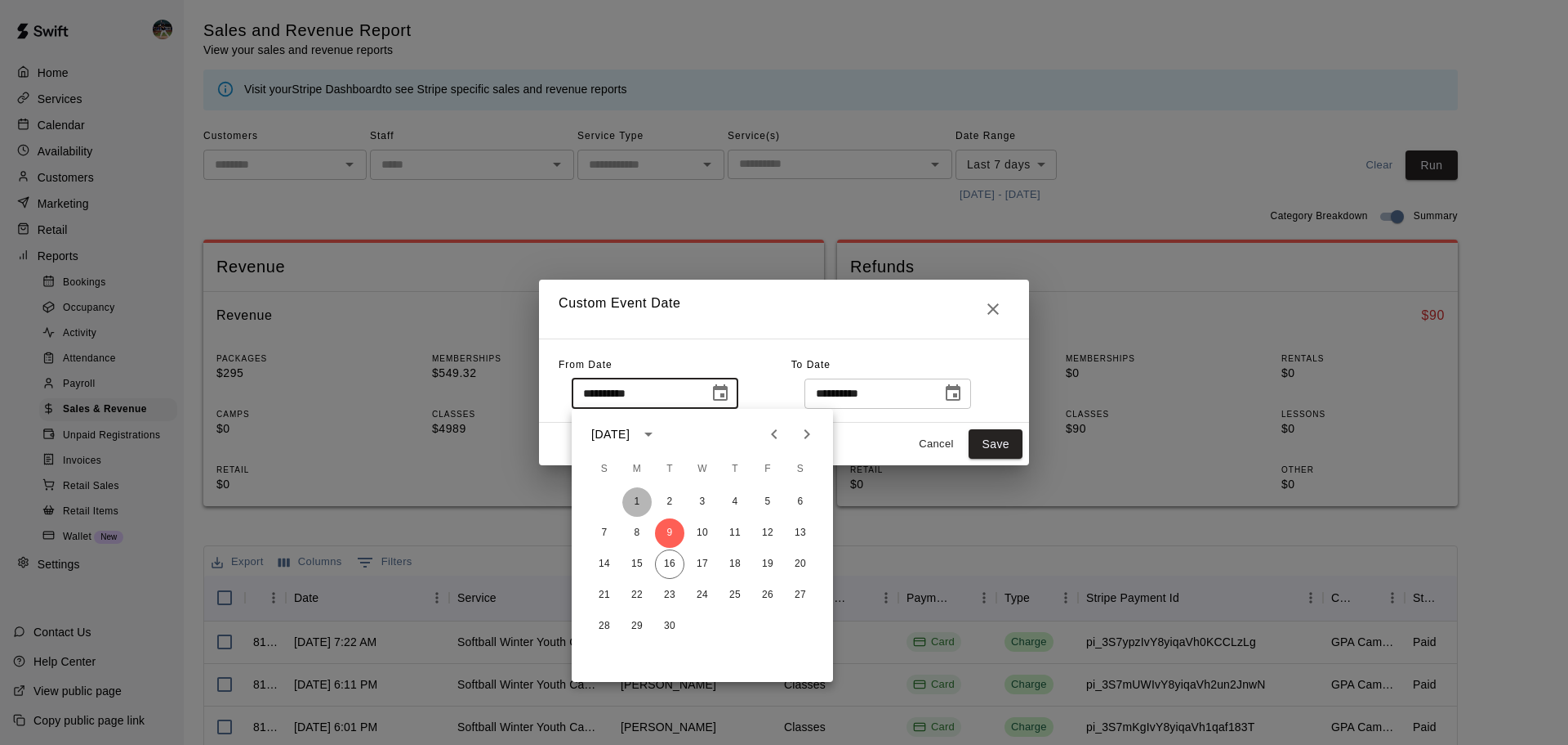
click at [639, 503] on button "1" at bounding box center [637, 502] width 29 height 29
type input "**********"
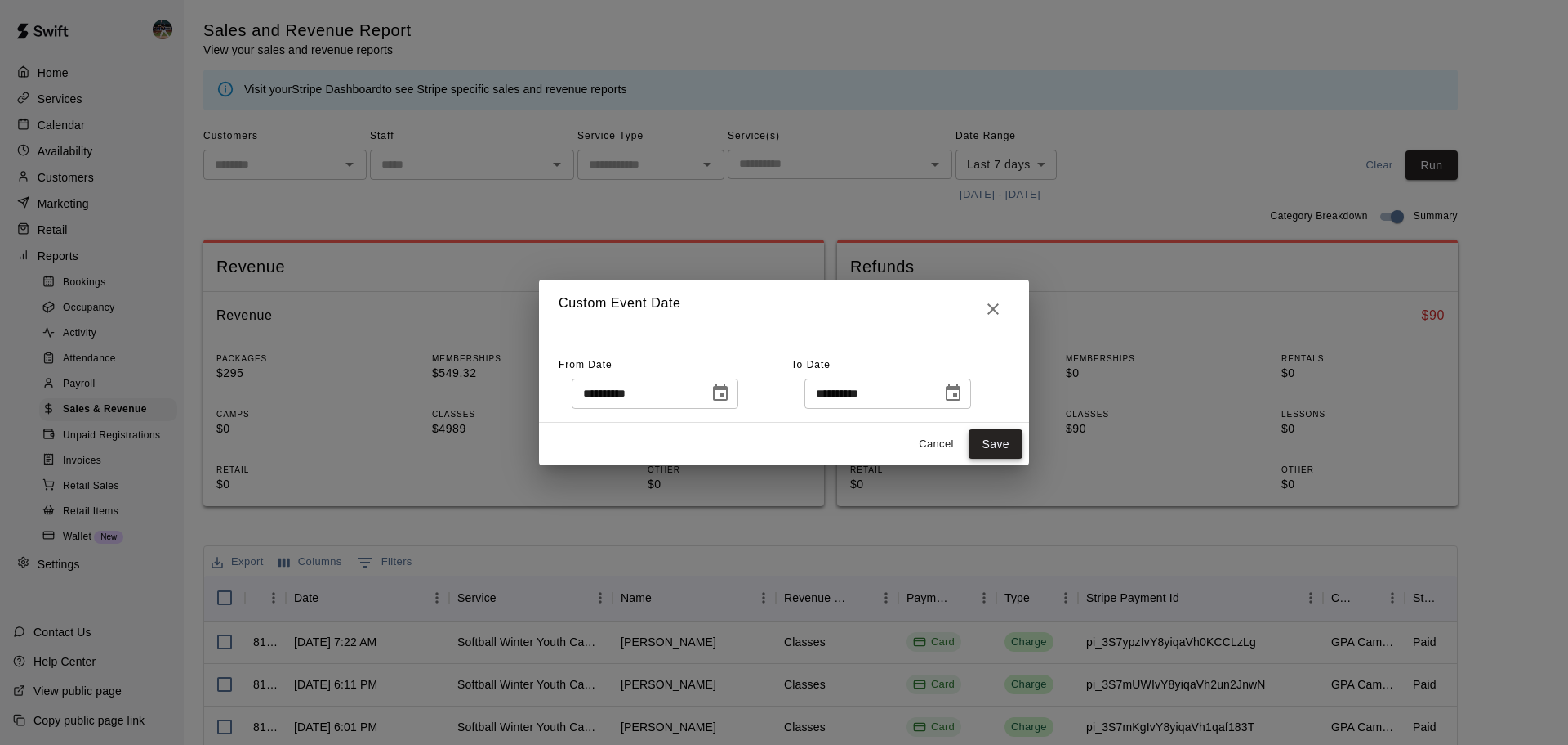
click at [1001, 451] on button "Save" at bounding box center [995, 444] width 54 height 30
type input "******"
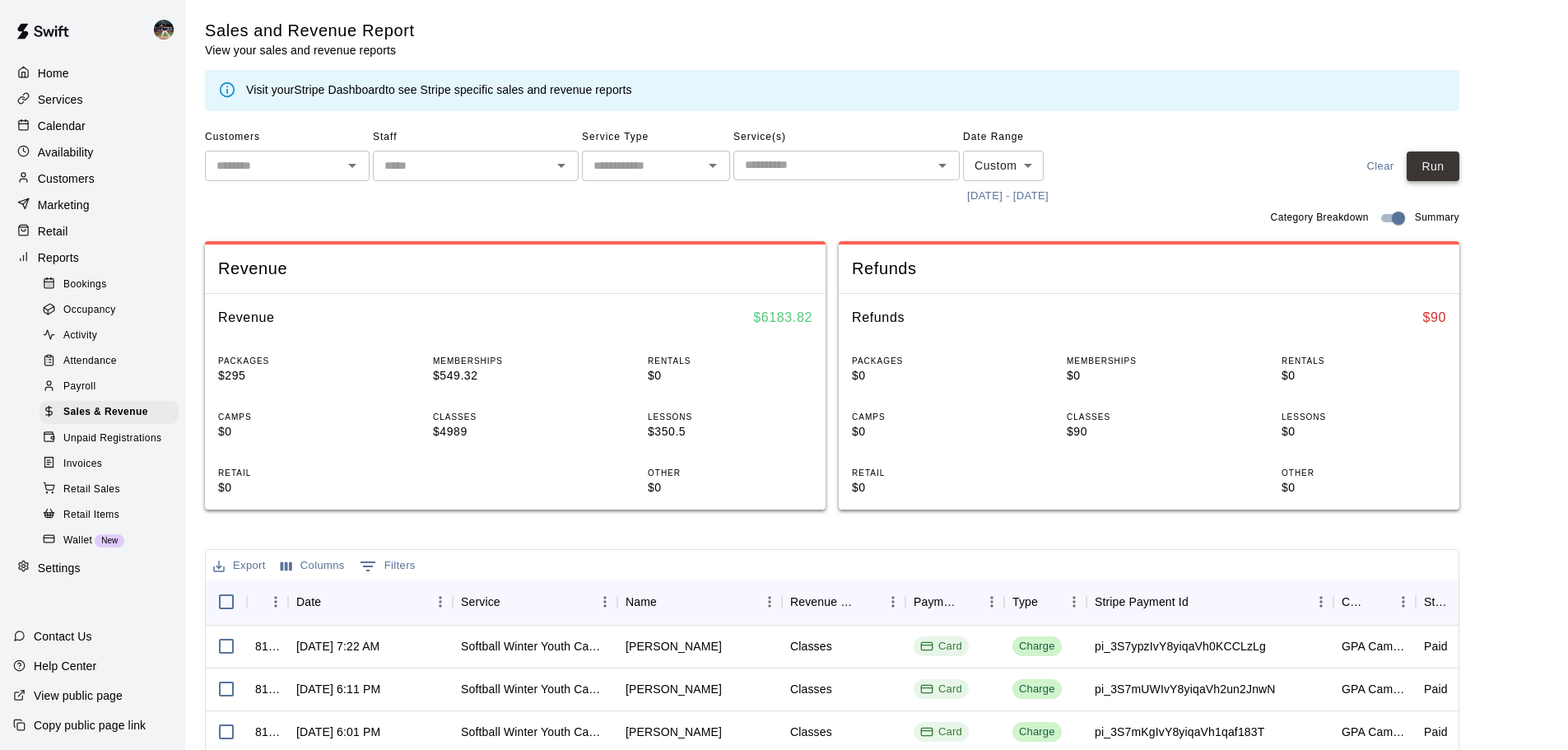
click at [1444, 165] on button "Run" at bounding box center [1432, 166] width 53 height 30
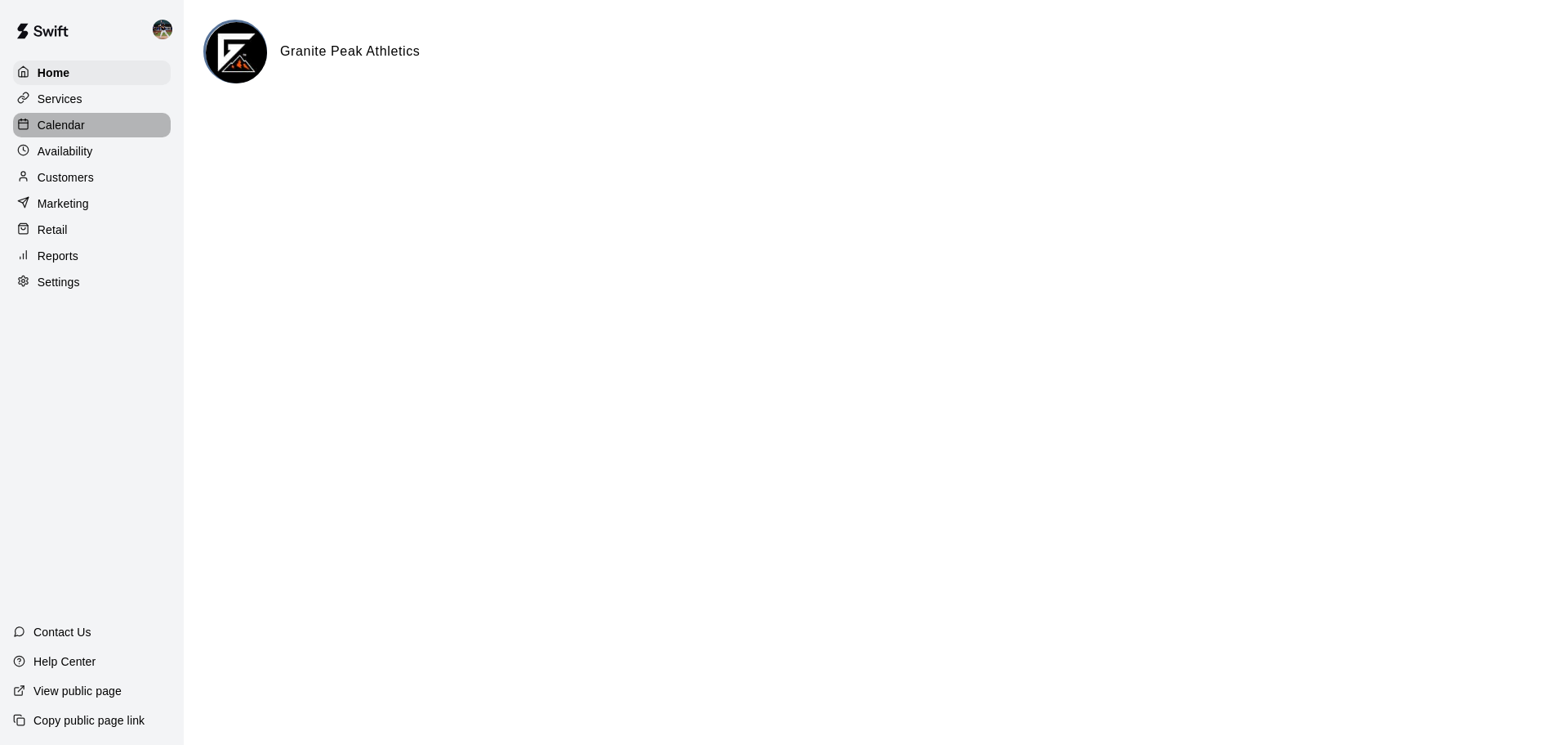
click at [82, 129] on p "Calendar" at bounding box center [61, 124] width 47 height 16
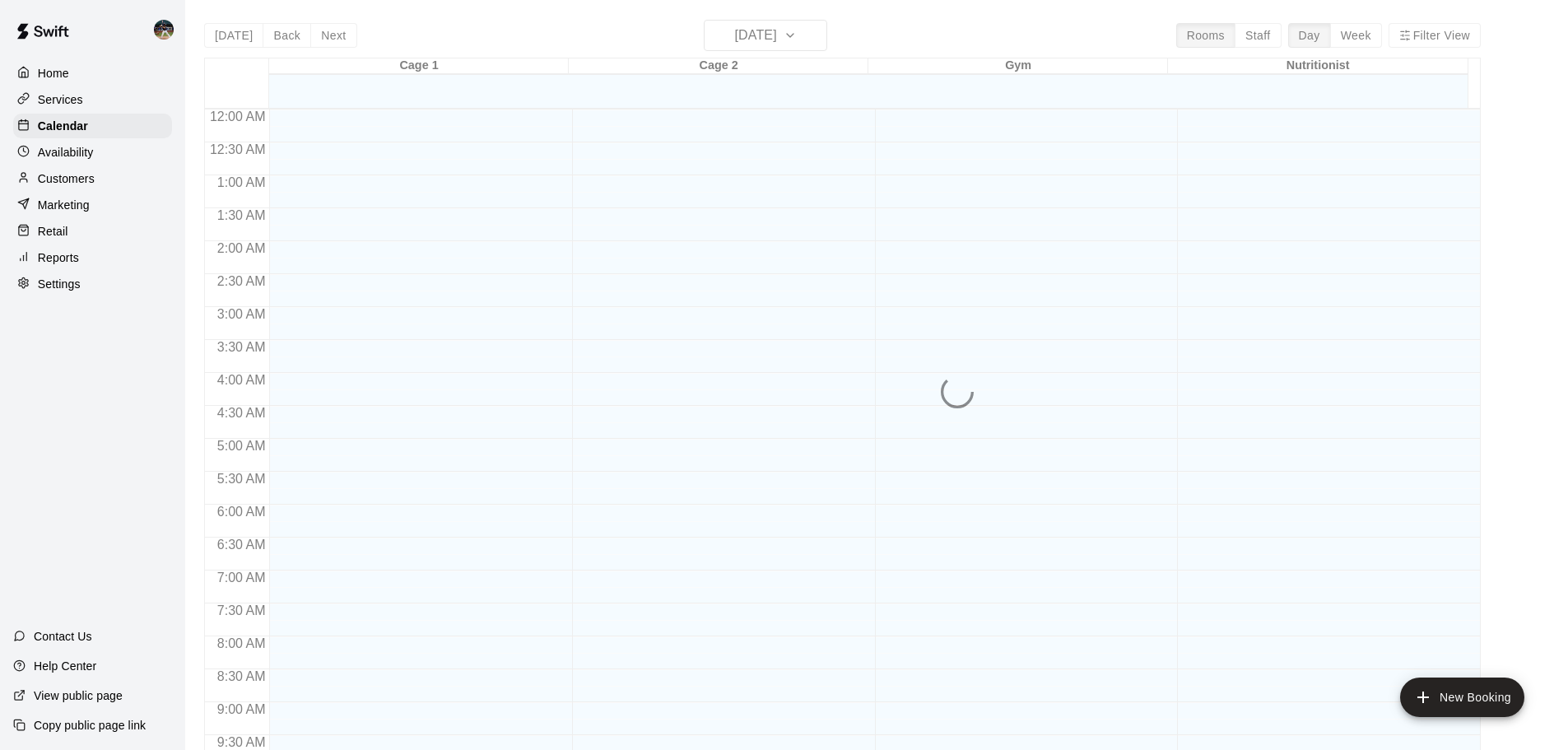
scroll to position [748, 0]
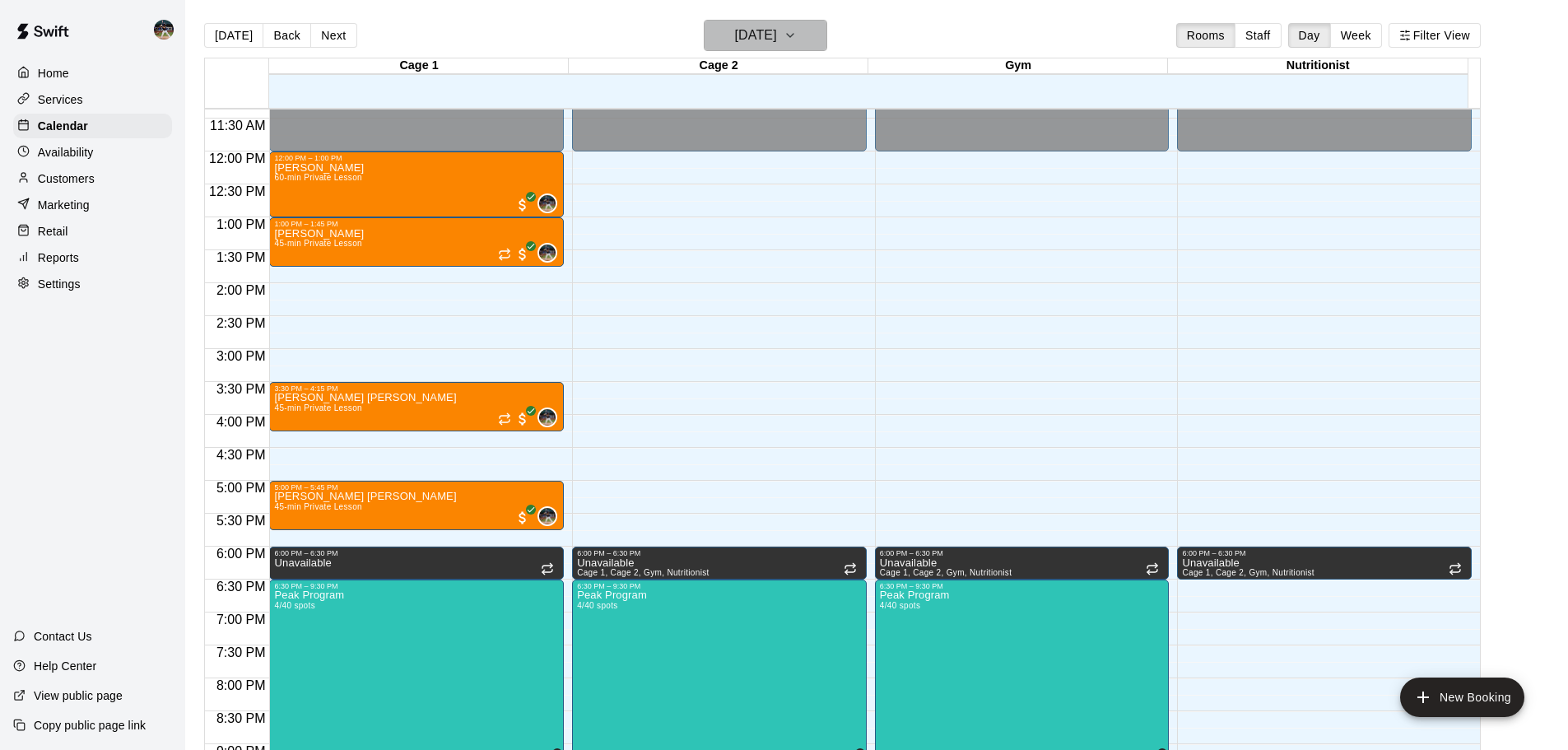
click at [768, 33] on h6 "[DATE]" at bounding box center [755, 35] width 42 height 23
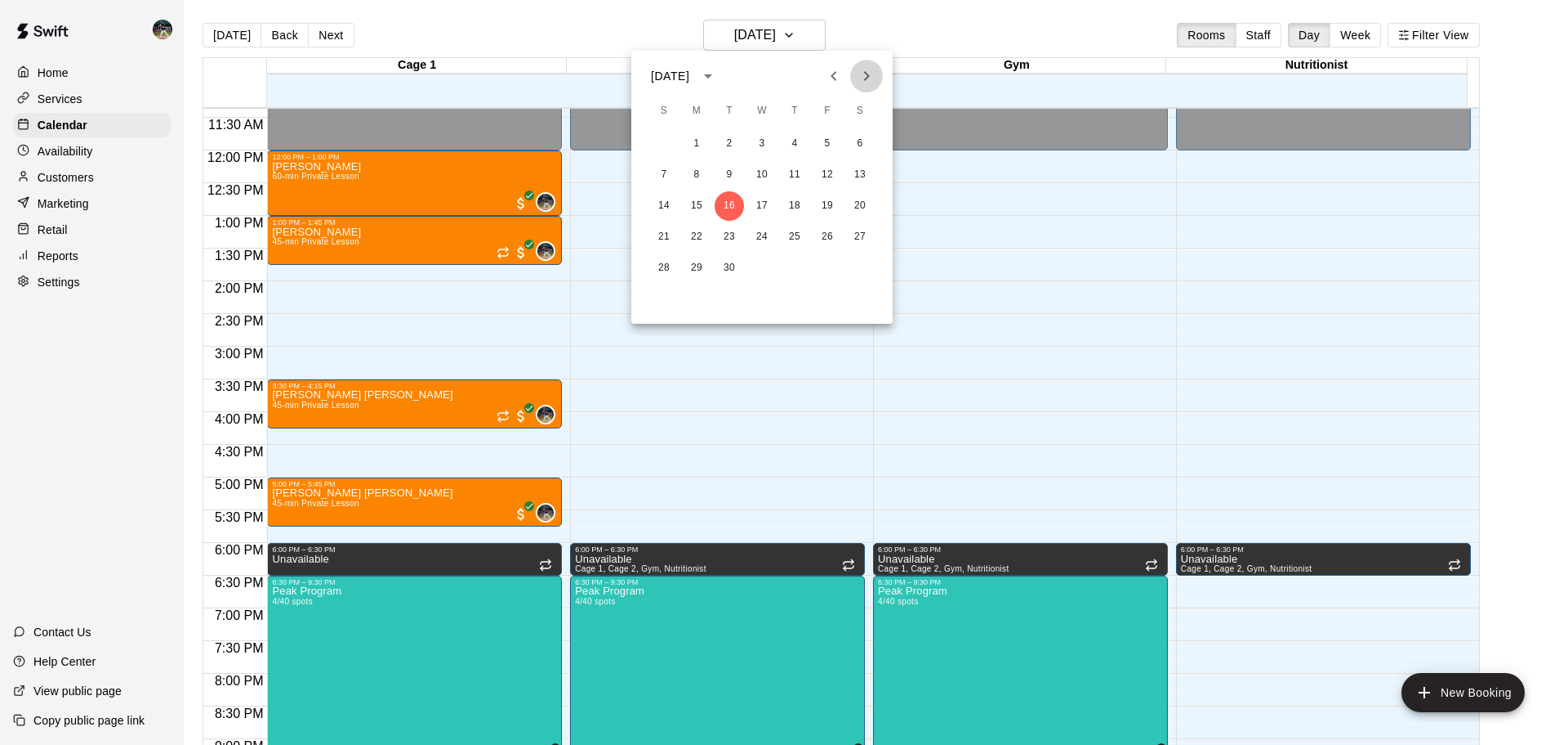
click at [862, 75] on icon "Next month" at bounding box center [866, 76] width 20 height 20
click at [664, 167] on button "2" at bounding box center [664, 175] width 29 height 29
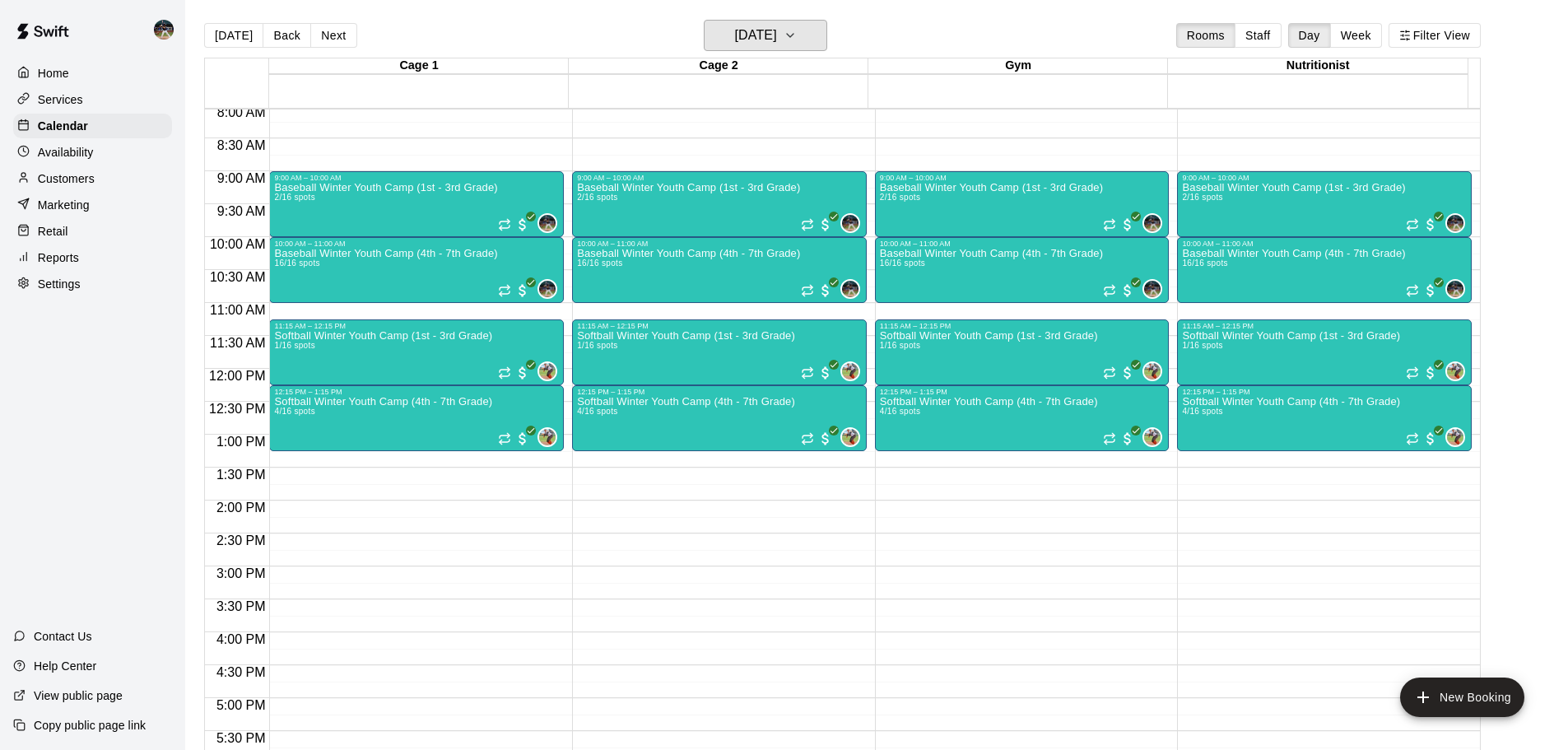
scroll to position [501, 0]
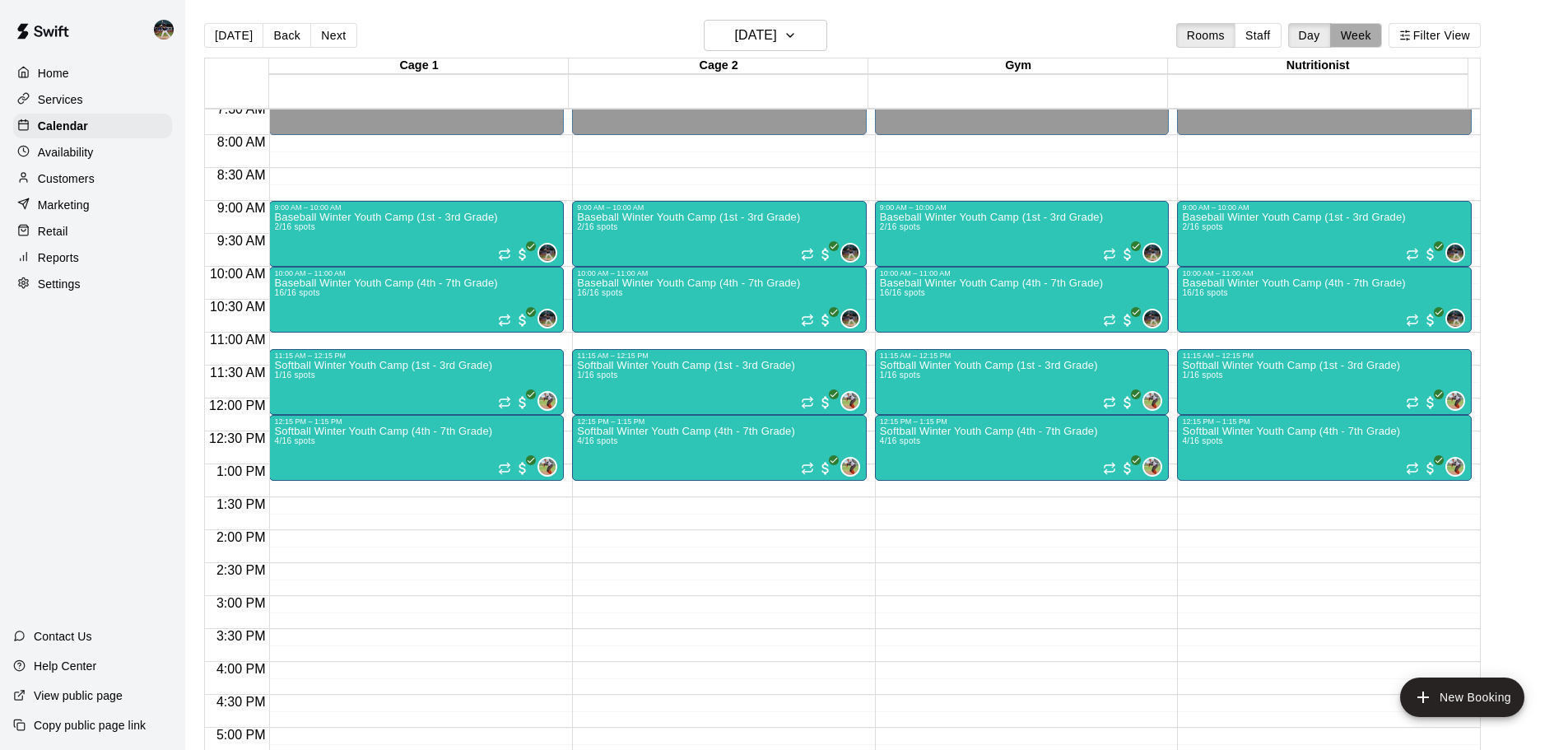
click at [1382, 36] on button "Week" at bounding box center [1356, 35] width 52 height 25
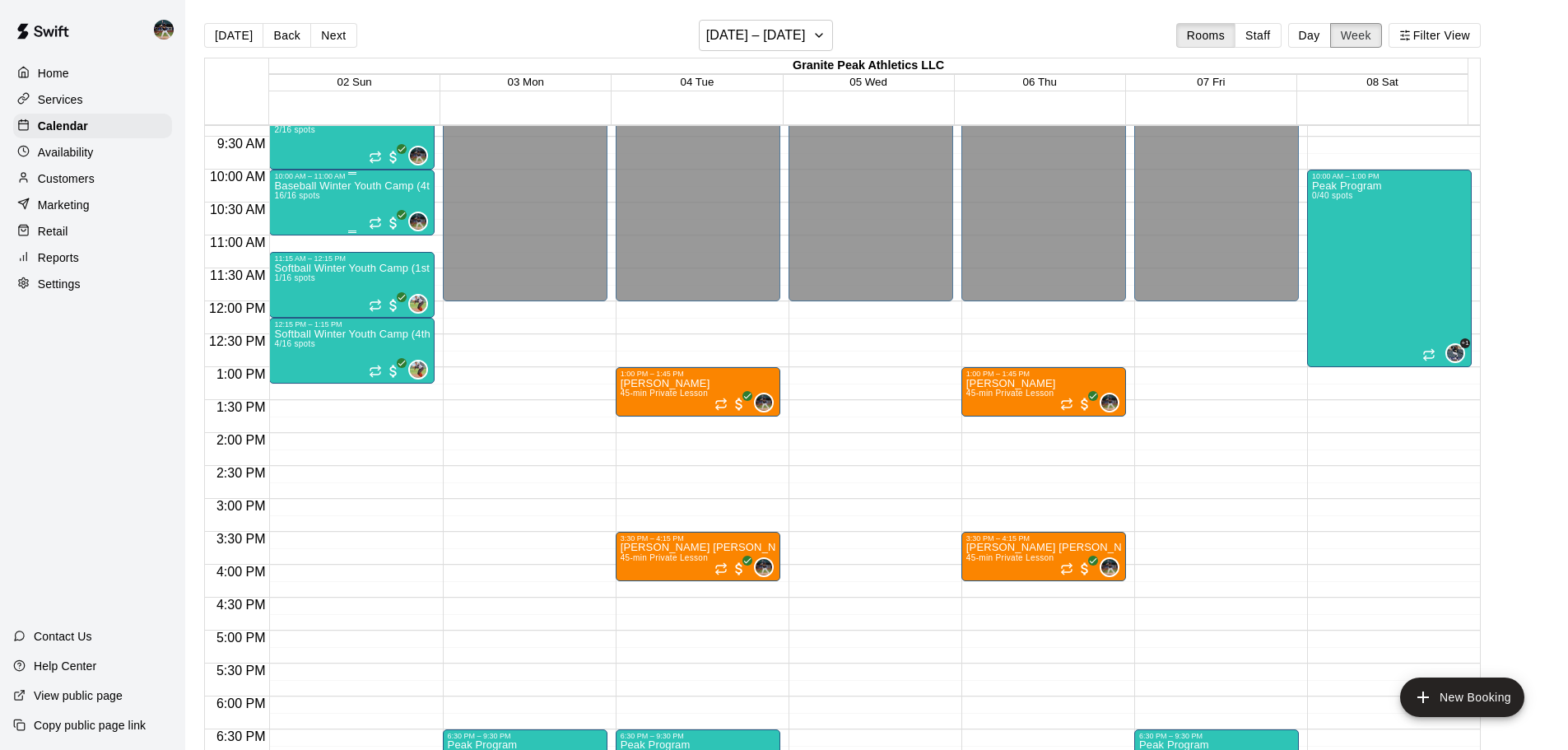
scroll to position [532, 0]
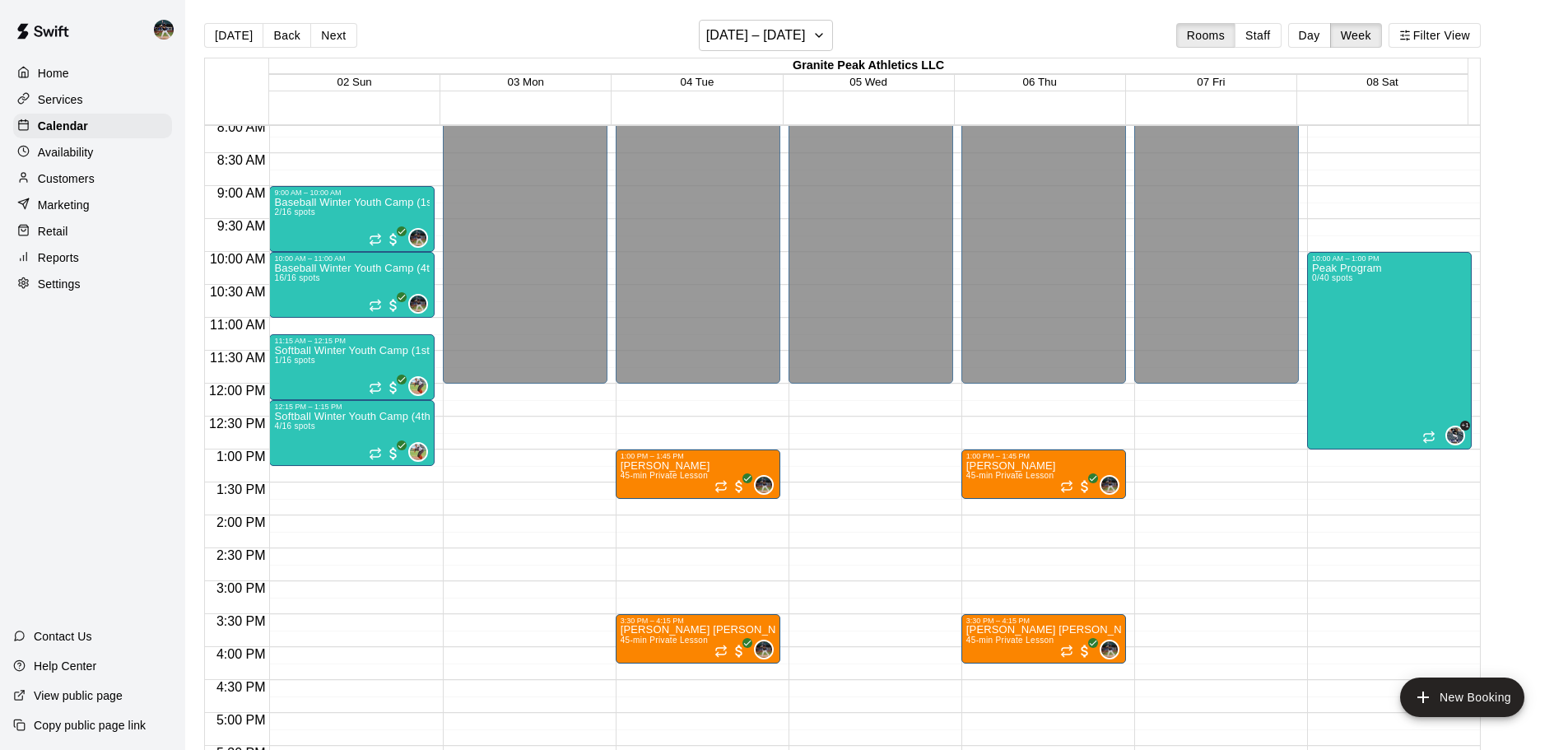
click at [340, 28] on button "Next" at bounding box center [333, 35] width 46 height 25
click at [337, 34] on button "Next" at bounding box center [333, 35] width 46 height 25
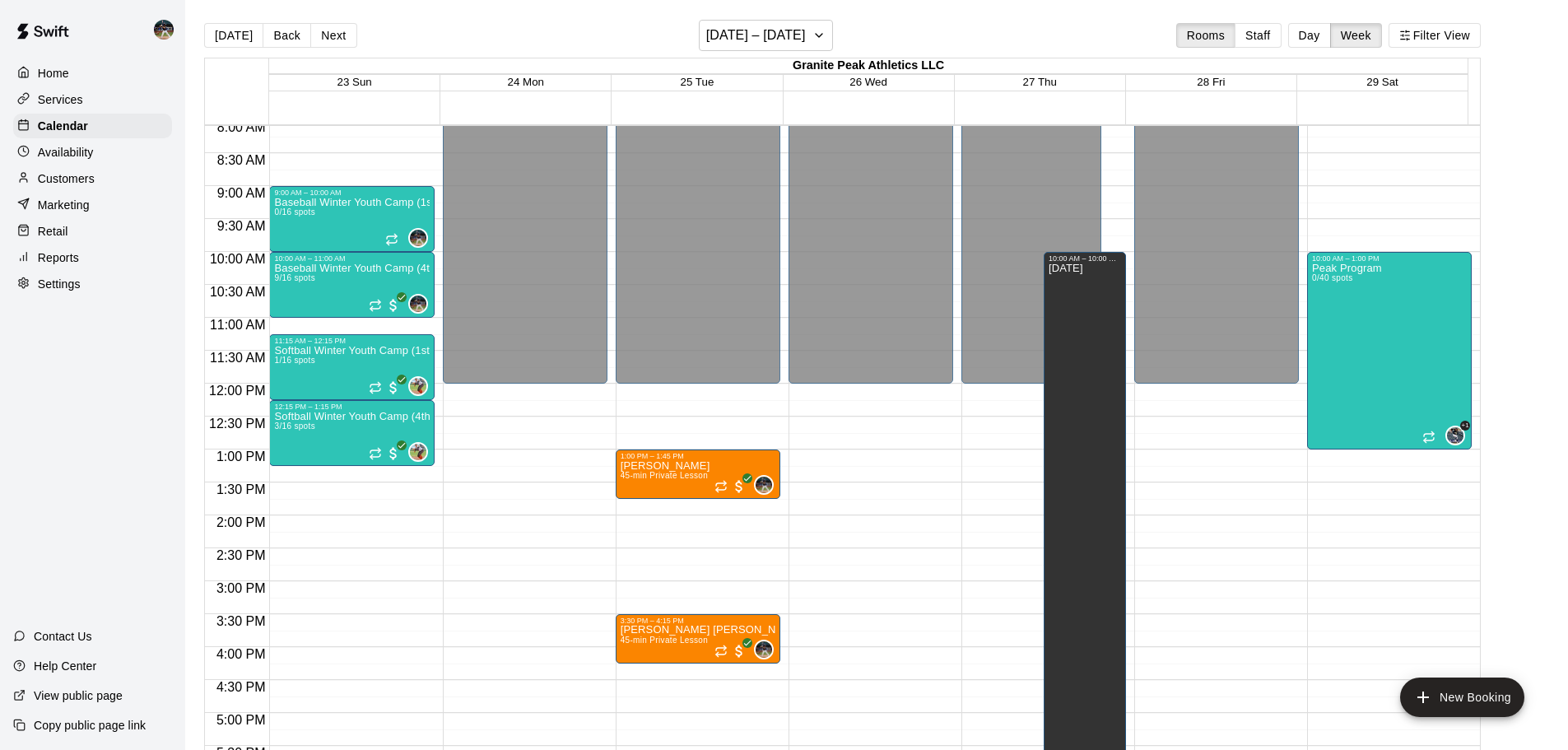
click at [337, 34] on button "Next" at bounding box center [333, 35] width 46 height 25
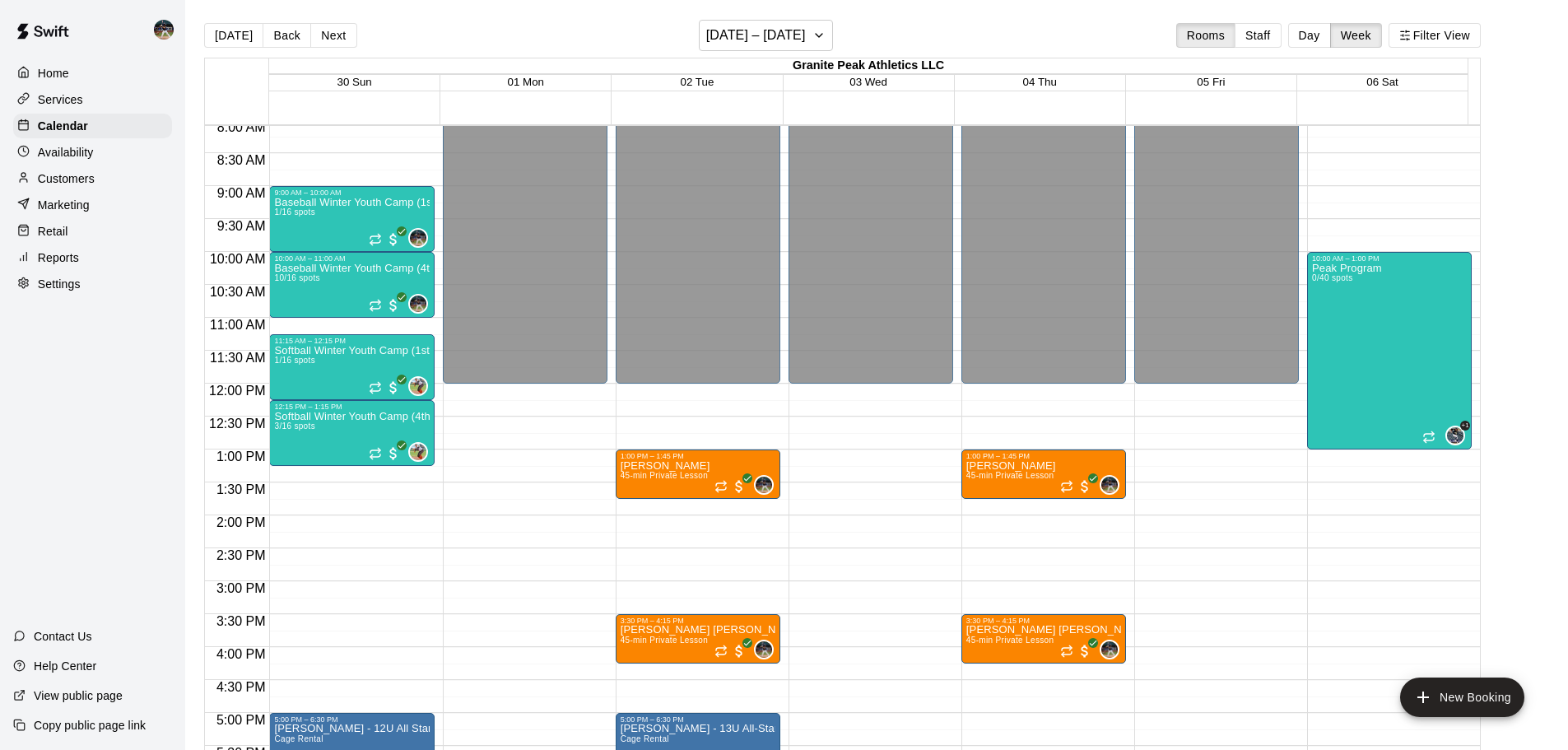
click at [337, 34] on button "Next" at bounding box center [333, 35] width 46 height 25
click at [227, 38] on button "[DATE]" at bounding box center [233, 35] width 60 height 25
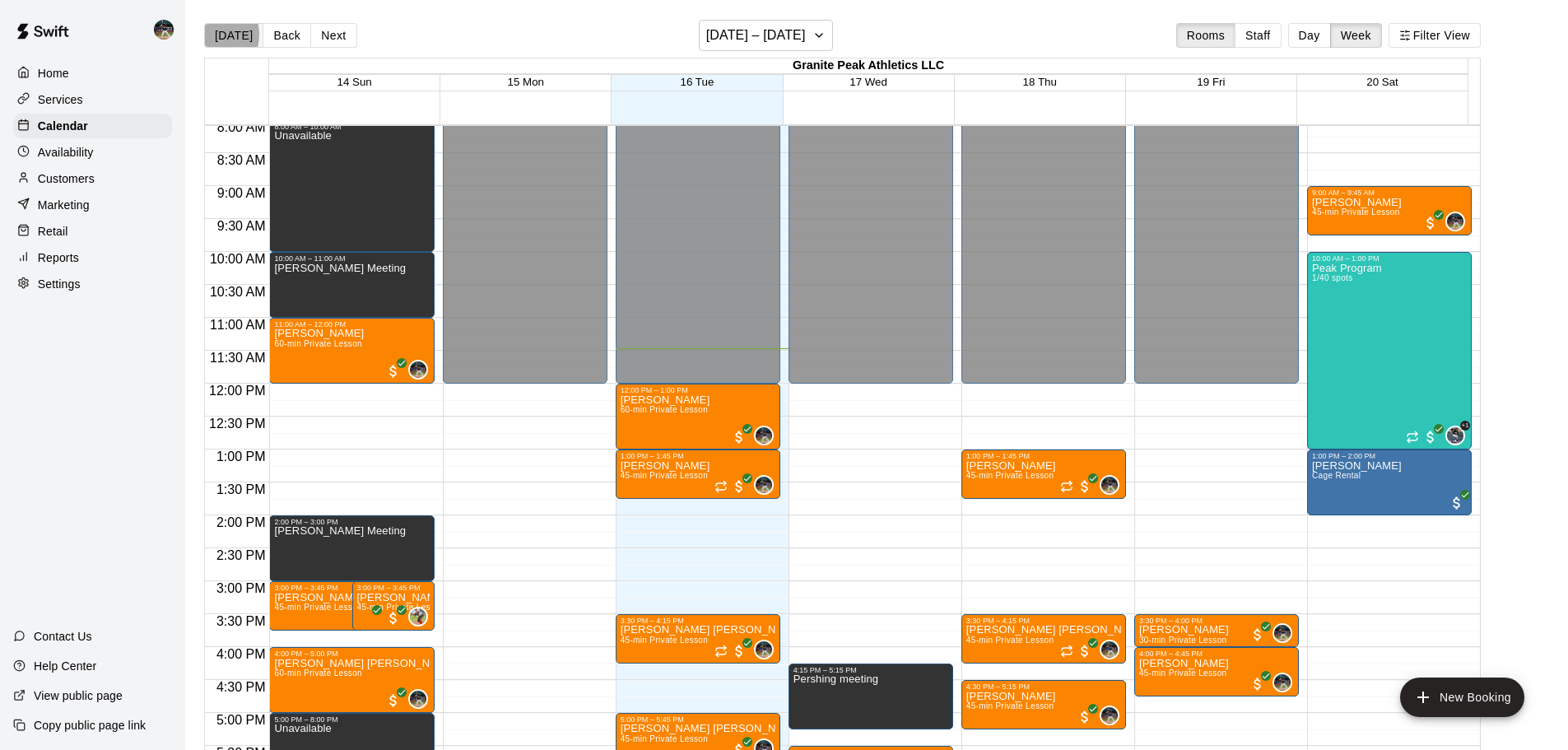
click at [207, 35] on button "[DATE]" at bounding box center [233, 35] width 60 height 25
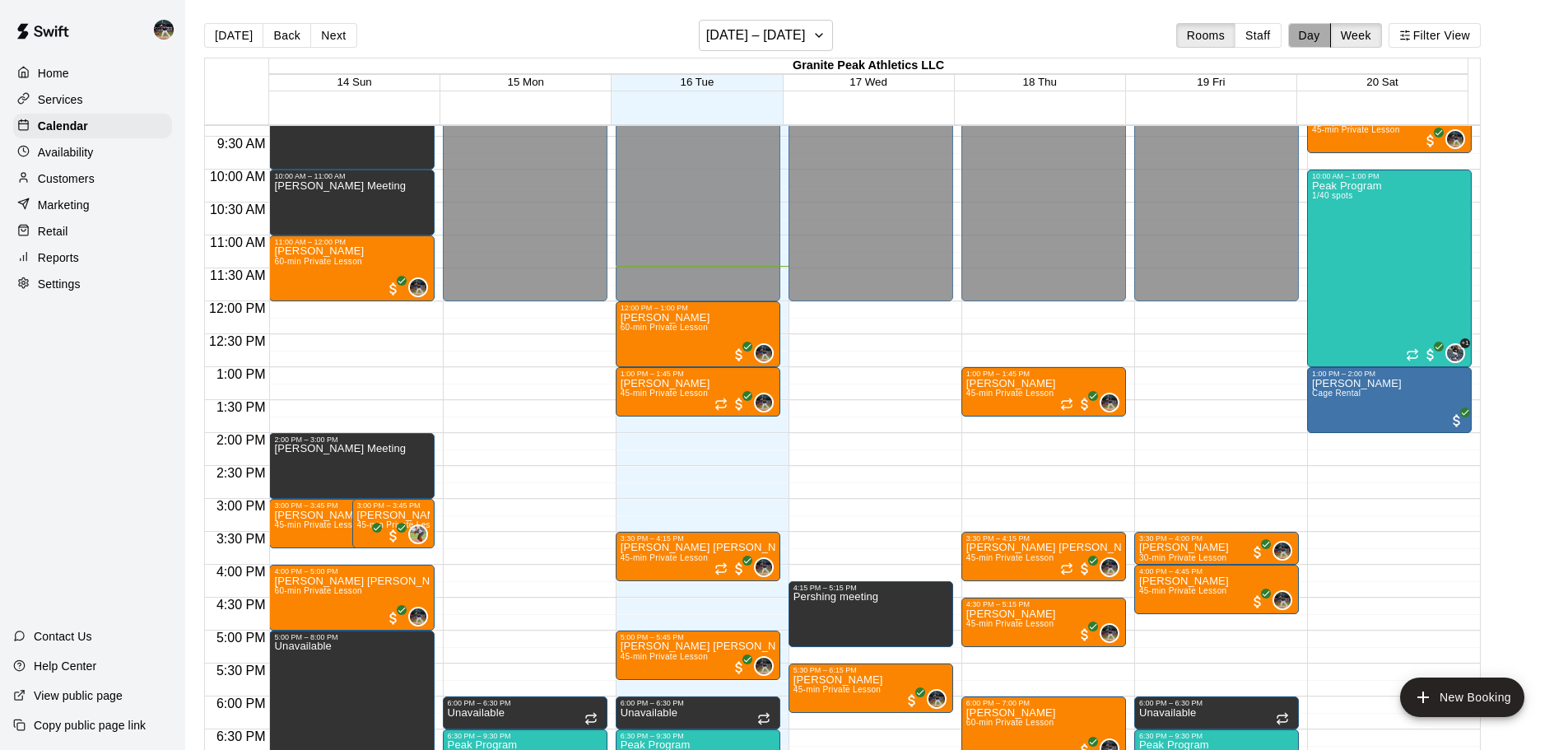
click at [1316, 34] on button "Day" at bounding box center [1310, 35] width 43 height 25
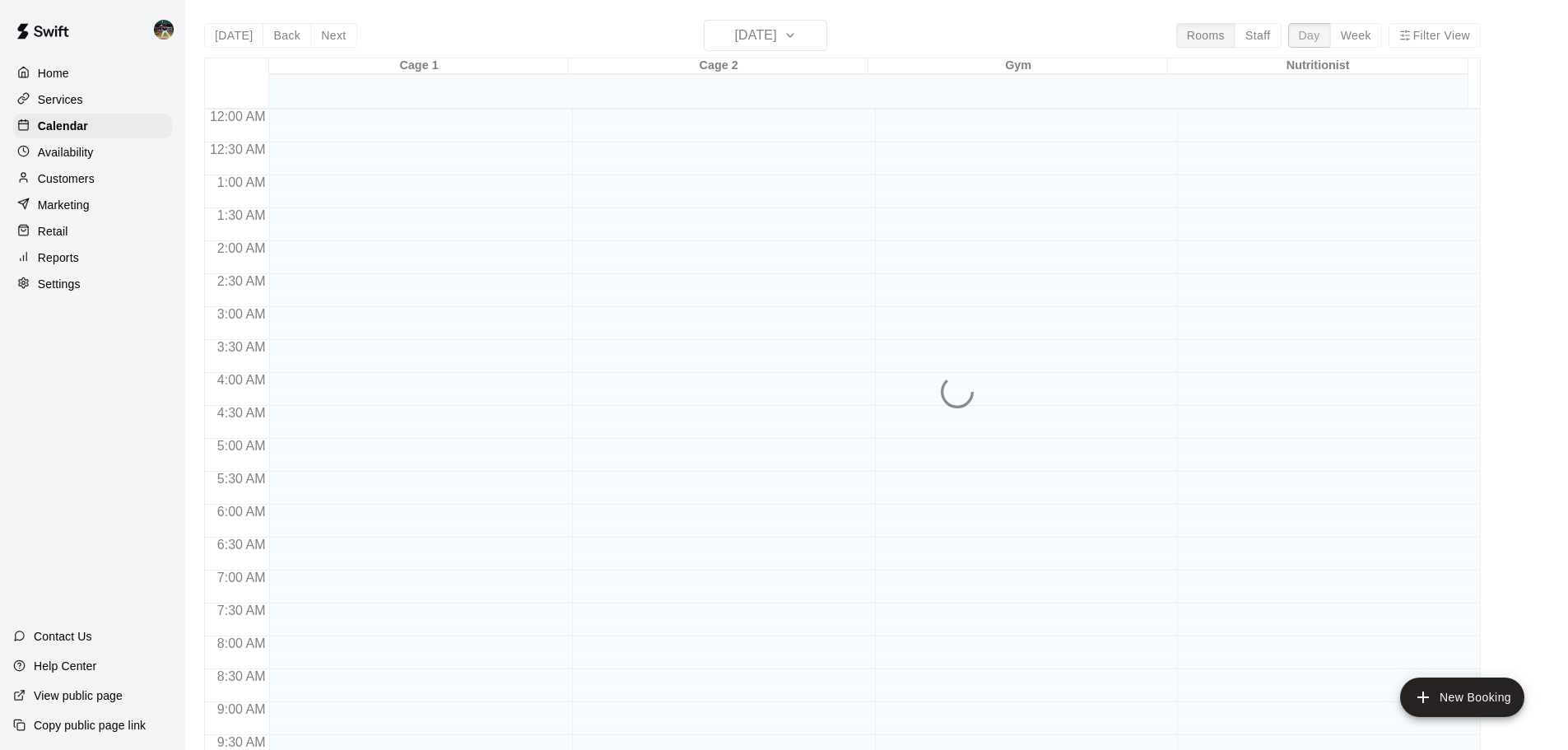
scroll to position [756, 0]
